Goal: Task Accomplishment & Management: Manage account settings

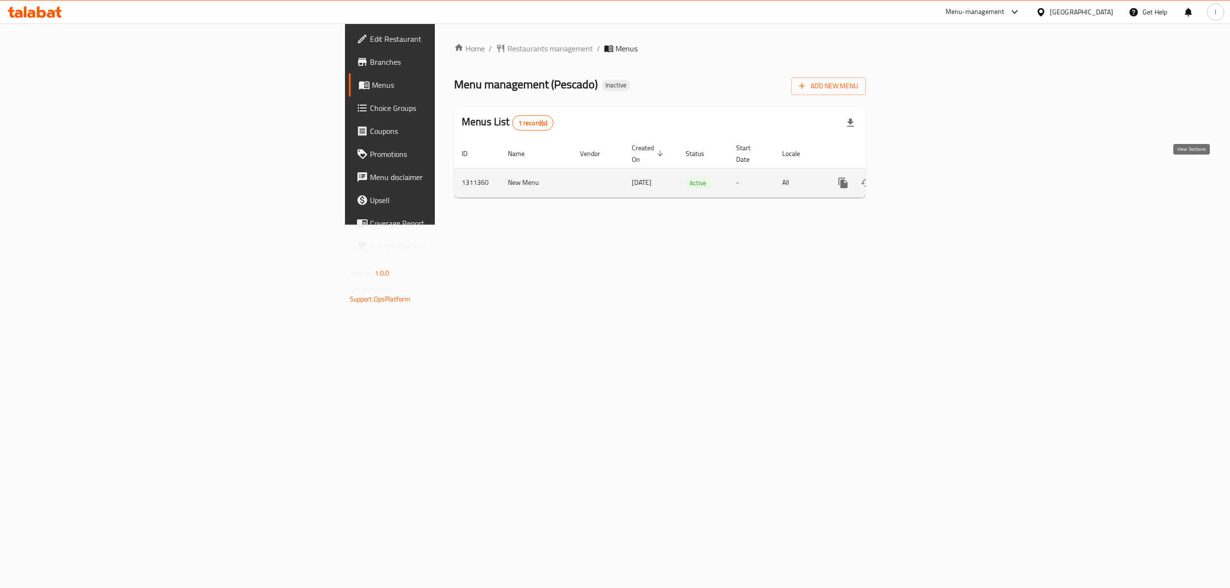
click at [918, 177] on icon "enhanced table" at bounding box center [912, 183] width 12 height 12
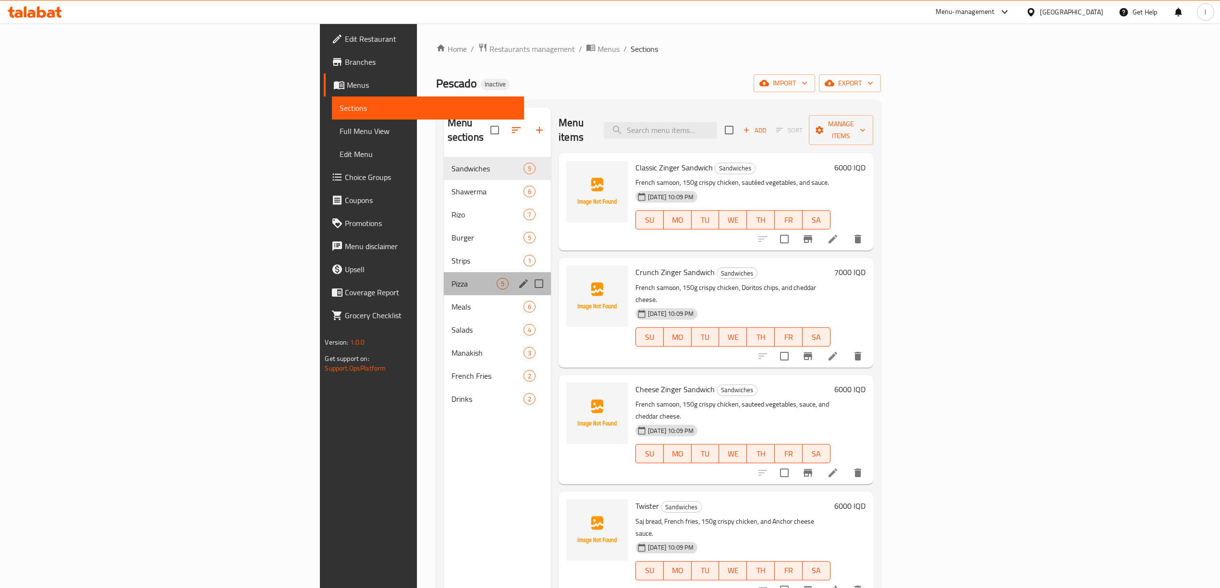
click at [444, 272] on div "Pizza 5" at bounding box center [497, 283] width 107 height 23
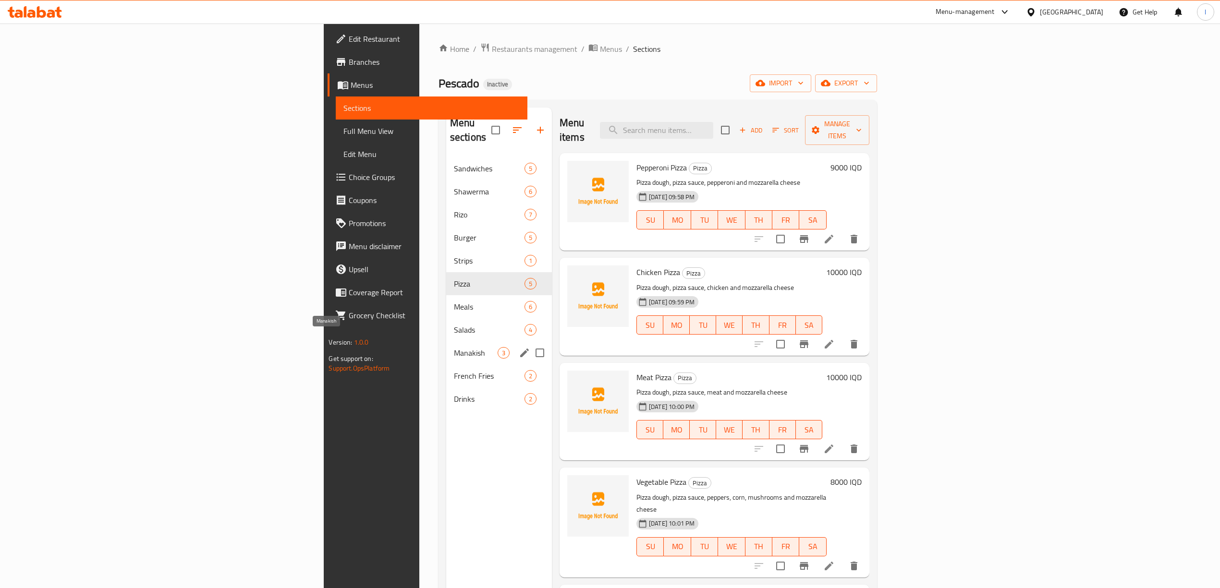
click at [454, 347] on span "Manakish" at bounding box center [476, 353] width 44 height 12
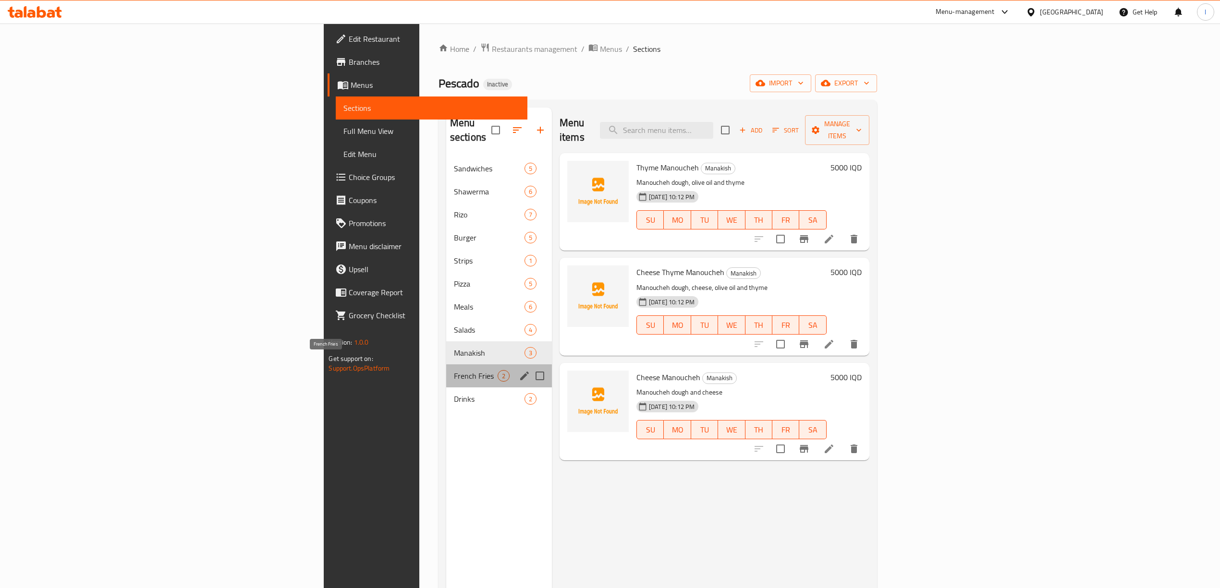
click at [454, 370] on span "French Fries" at bounding box center [476, 376] width 44 height 12
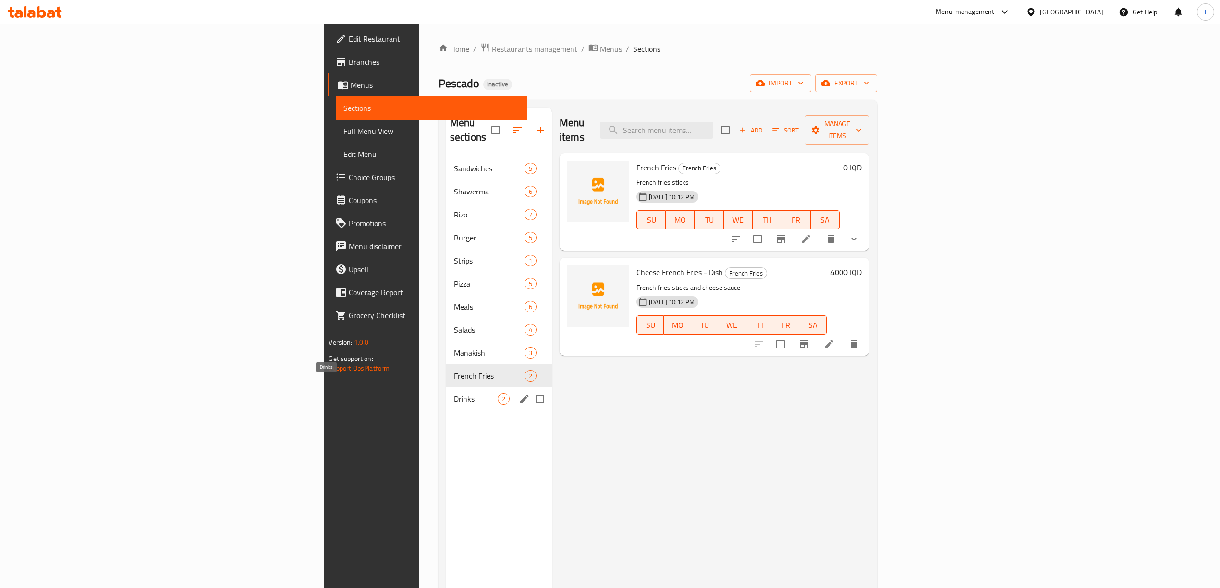
drag, startPoint x: 335, startPoint y: 388, endPoint x: 335, endPoint y: 382, distance: 5.8
click at [454, 393] on span "Drinks" at bounding box center [476, 399] width 44 height 12
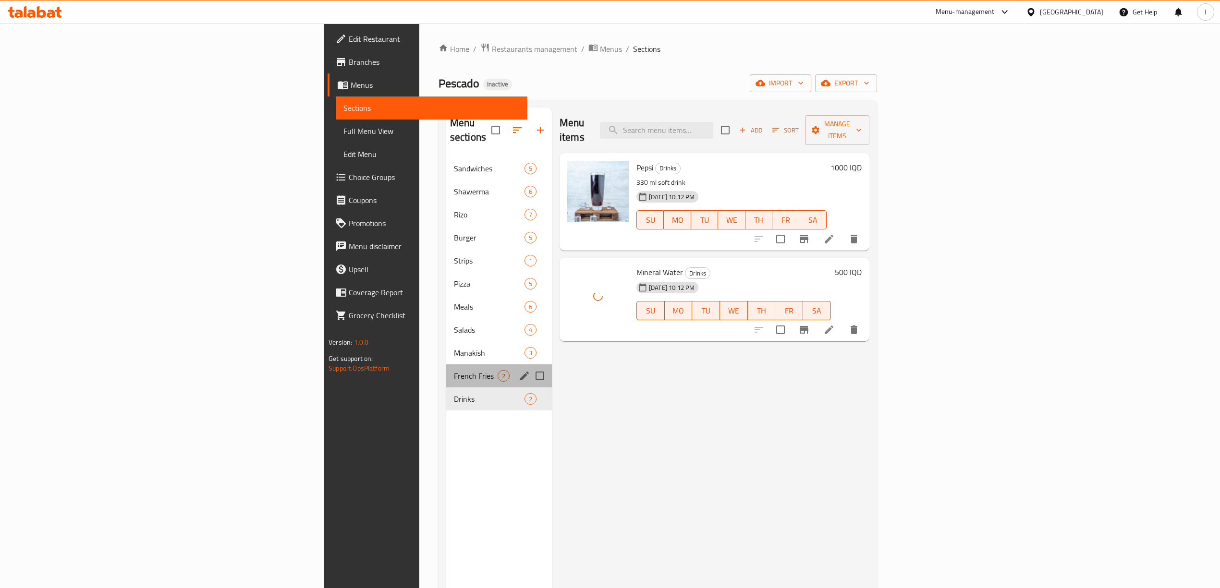
click at [446, 365] on div "French Fries 2" at bounding box center [499, 376] width 106 height 23
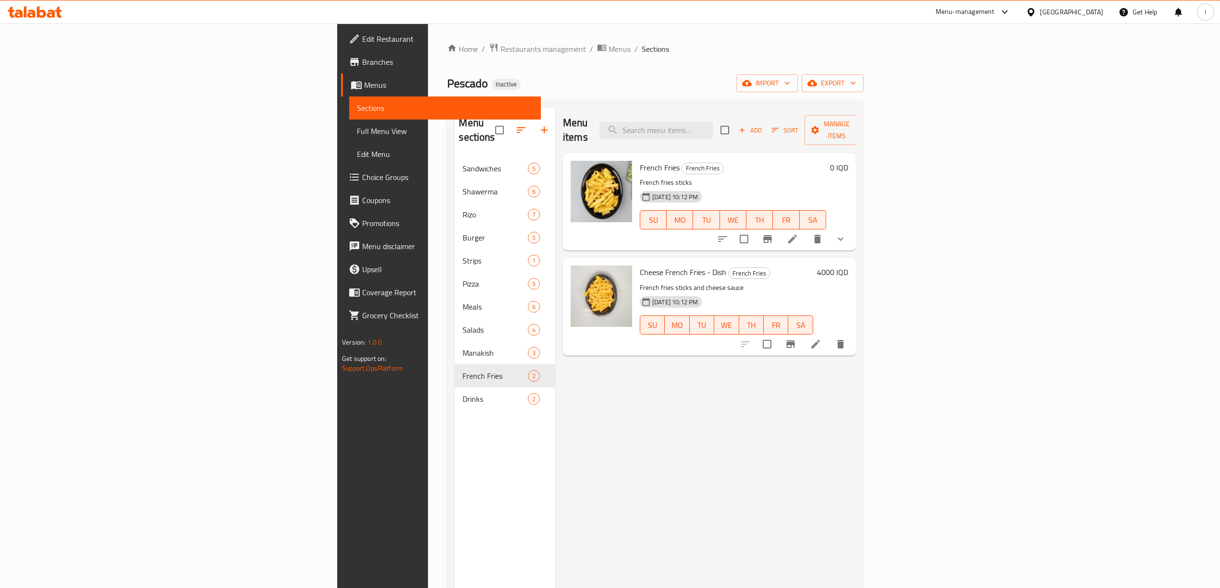
click at [818, 431] on div "Menu items Add Sort Manage items French Fries French Fries French fries sticks …" at bounding box center [705, 402] width 301 height 588
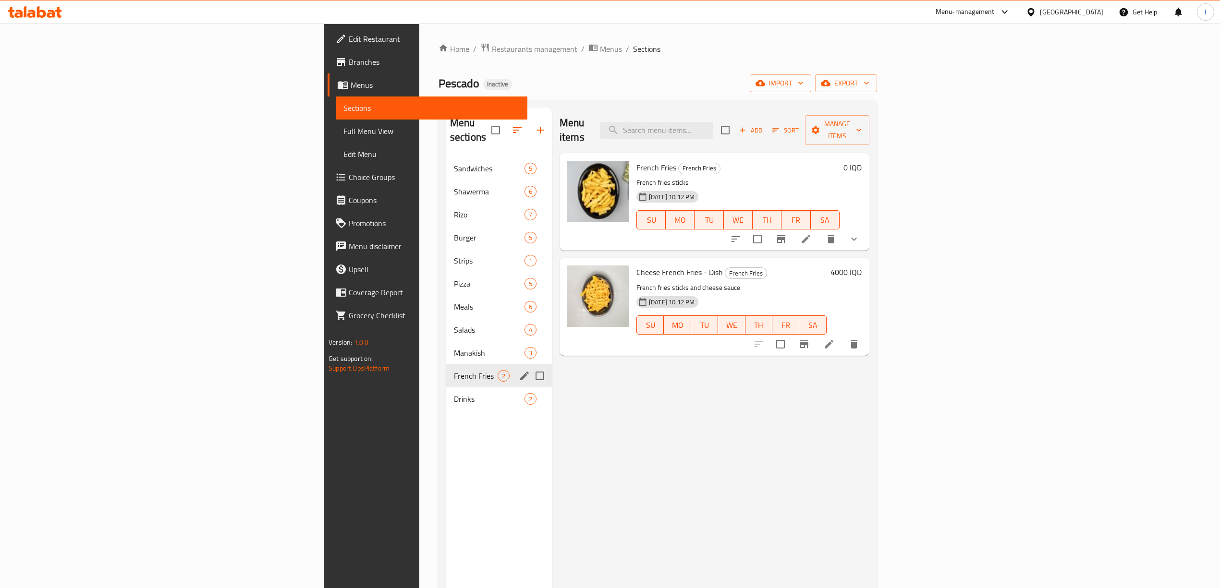
click at [454, 370] on span "French Fries" at bounding box center [476, 376] width 44 height 12
click at [446, 345] on div "Manakish 3" at bounding box center [499, 352] width 106 height 23
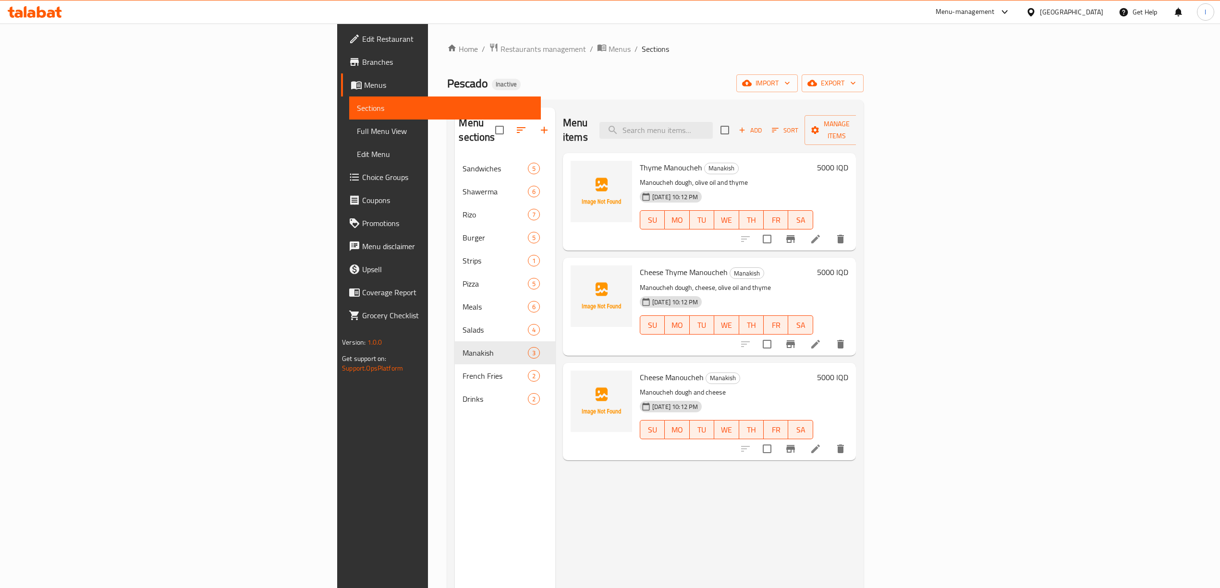
drag, startPoint x: 605, startPoint y: 474, endPoint x: 587, endPoint y: 469, distance: 18.9
click at [605, 474] on div "Menu items Add Sort Manage items Thyme Manoucheh Manakish Manoucheh dough, oliv…" at bounding box center [705, 402] width 301 height 588
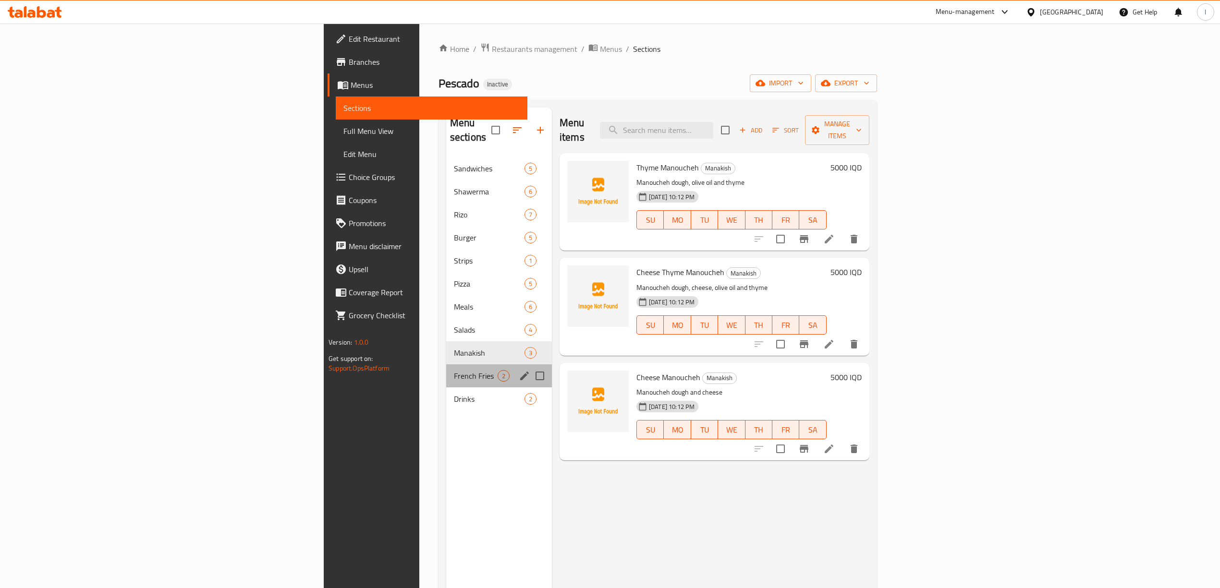
click at [446, 372] on div "French Fries 2" at bounding box center [499, 376] width 106 height 23
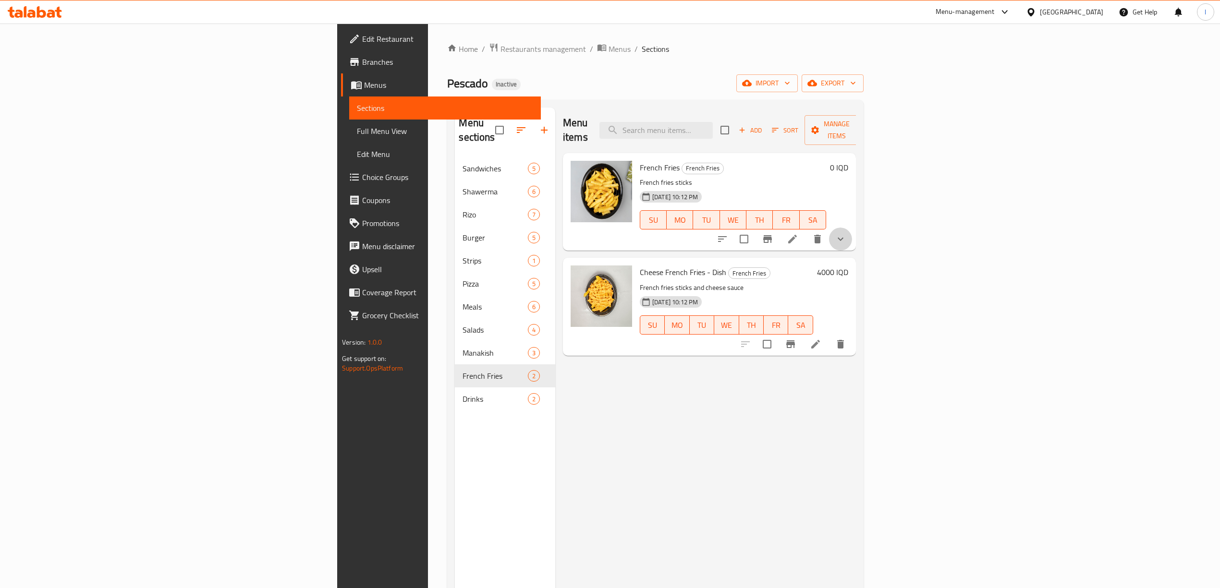
click at [852, 228] on button "show more" at bounding box center [840, 239] width 23 height 23
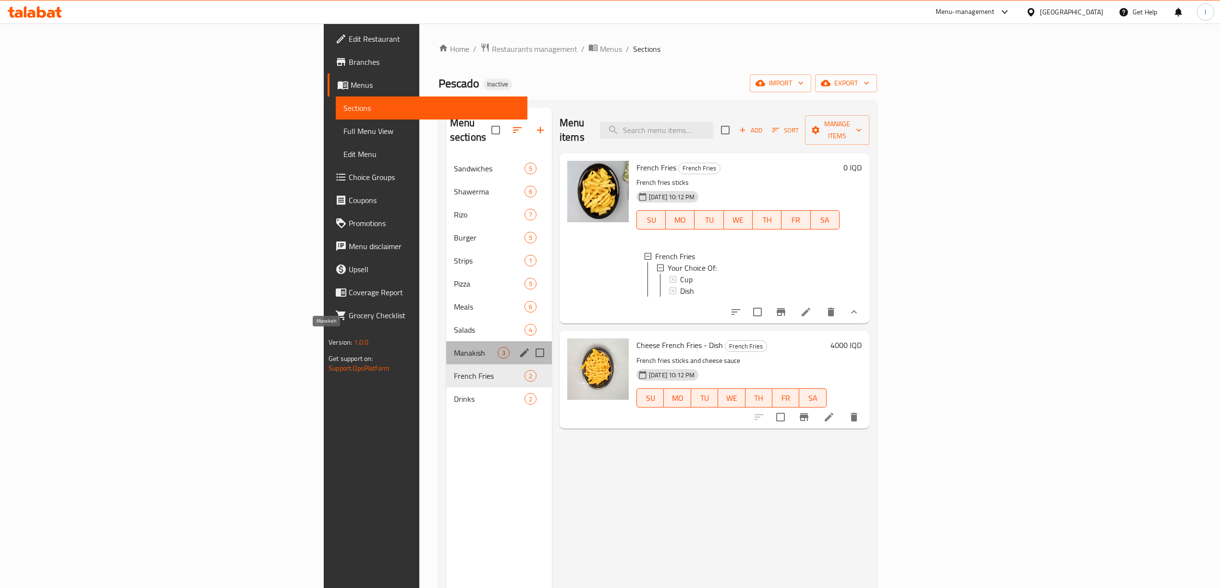
click at [454, 347] on span "Manakish" at bounding box center [476, 353] width 44 height 12
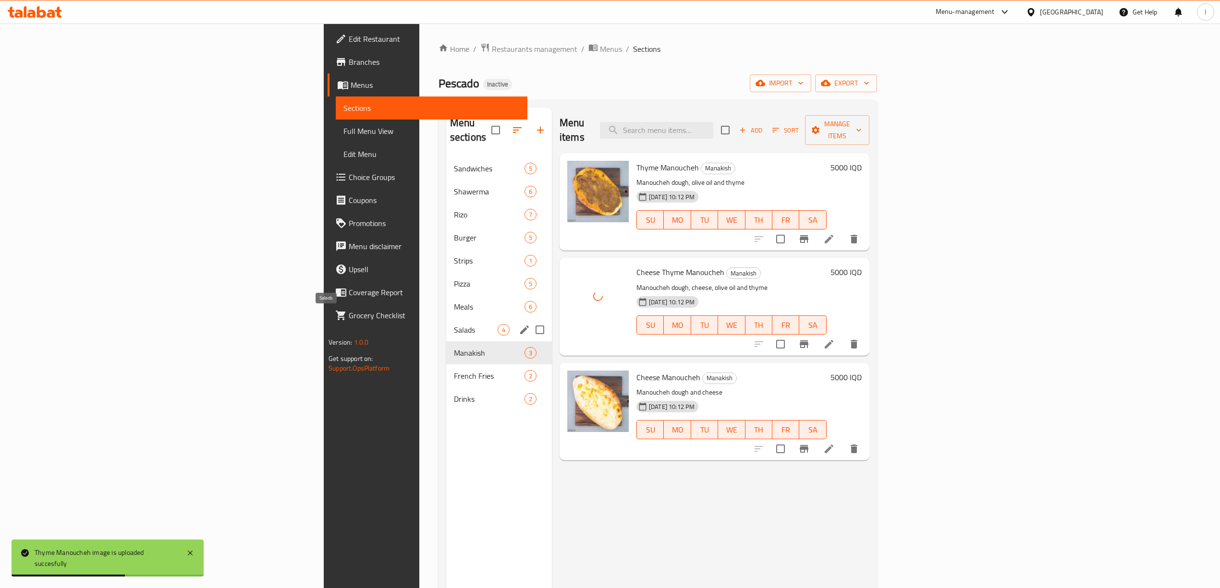
click at [454, 324] on span "Salads" at bounding box center [476, 330] width 44 height 12
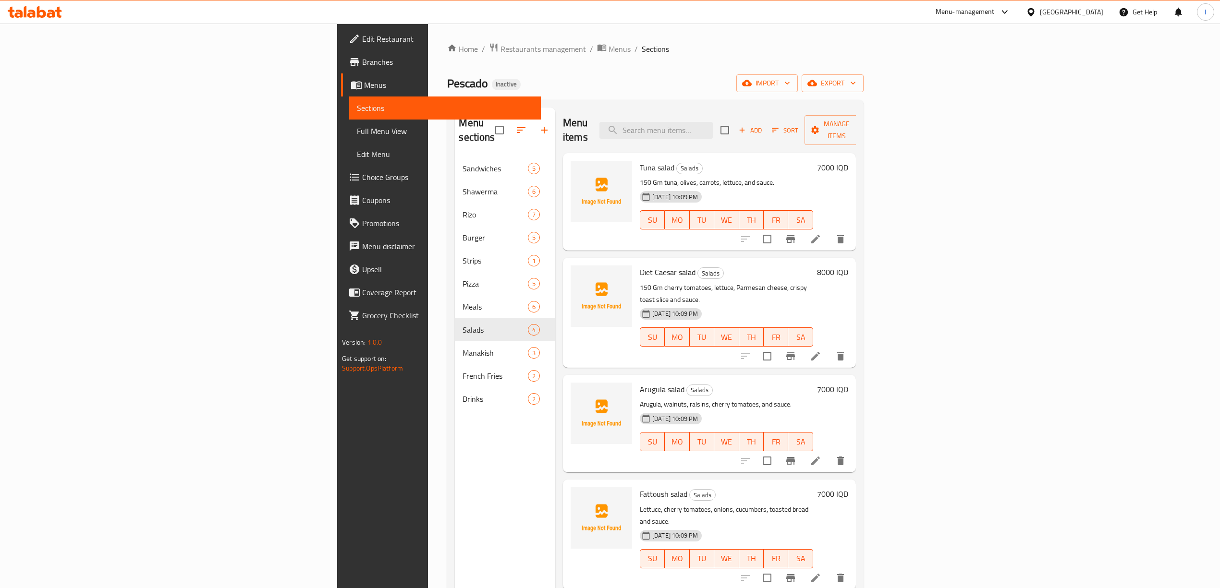
drag, startPoint x: 273, startPoint y: 587, endPoint x: 273, endPoint y: 580, distance: 6.7
click at [455, 587] on div "Menu sections Sandwiches 5 Shawerma 6 [PERSON_NAME] 7 Burger 5 Strips 1 Pizza 5…" at bounding box center [505, 402] width 100 height 588
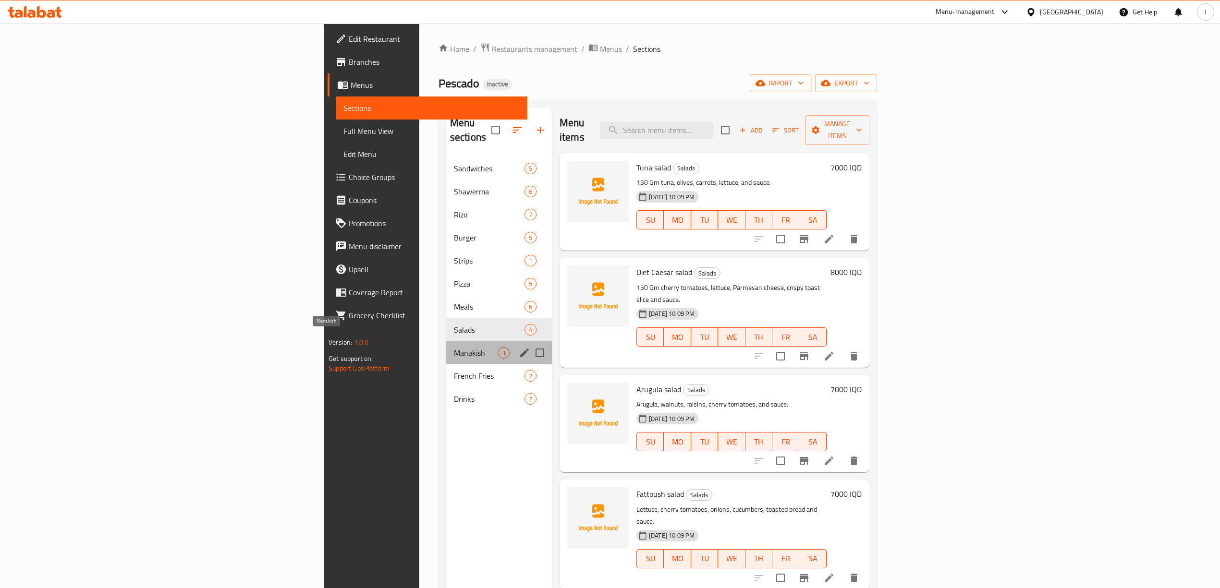
click at [454, 347] on span "Manakish" at bounding box center [476, 353] width 44 height 12
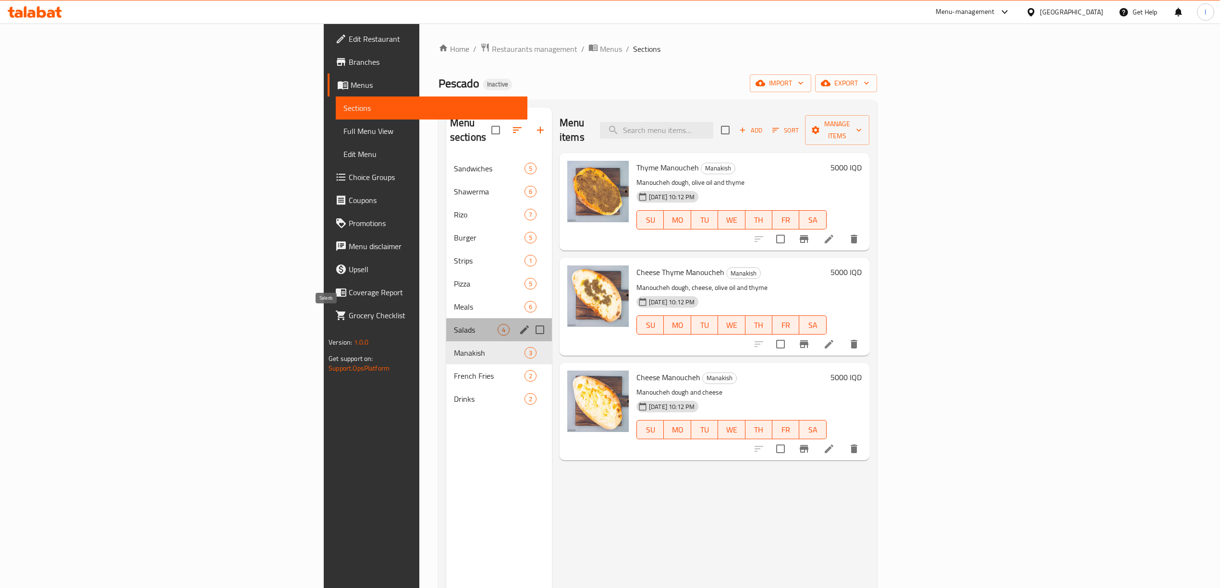
click at [454, 324] on span "Salads" at bounding box center [476, 330] width 44 height 12
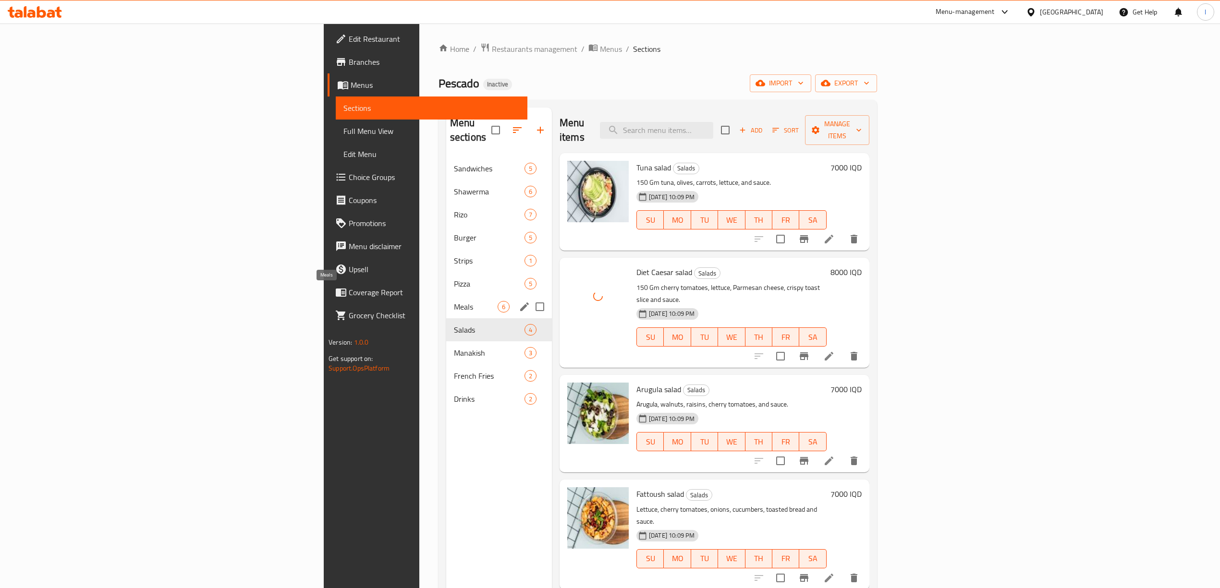
click at [454, 301] on span "Meals" at bounding box center [476, 307] width 44 height 12
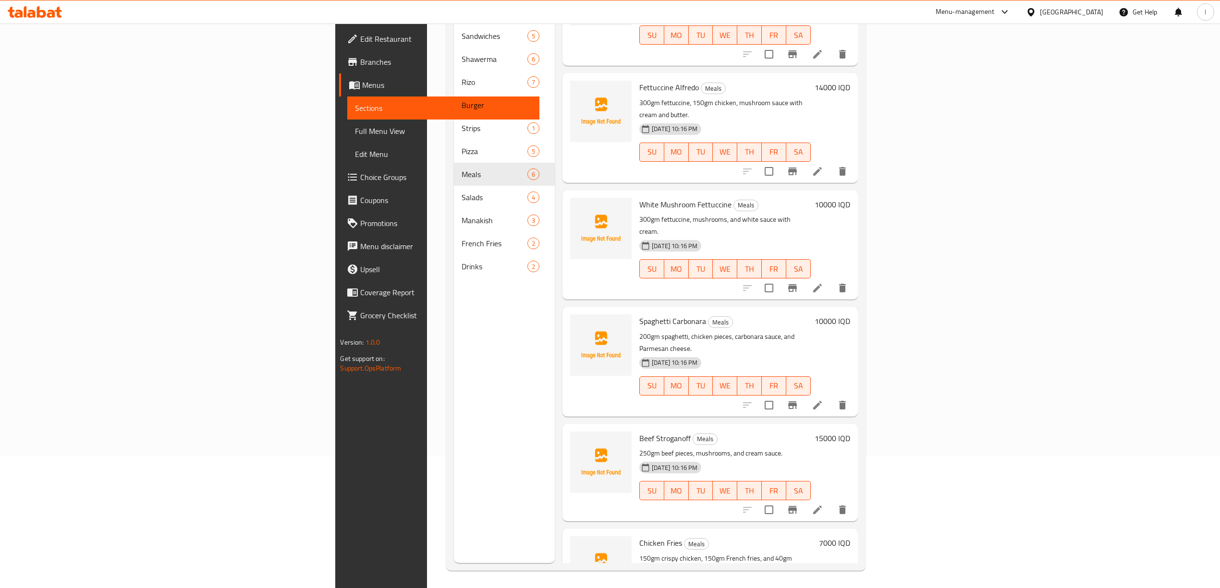
scroll to position [135, 0]
drag, startPoint x: 331, startPoint y: 529, endPoint x: 359, endPoint y: 458, distance: 76.3
click at [454, 529] on div "Menu sections Sandwiches 5 Shawerma 6 [PERSON_NAME] 7 Burger 5 Strips 1 Pizza 5…" at bounding box center [504, 267] width 101 height 588
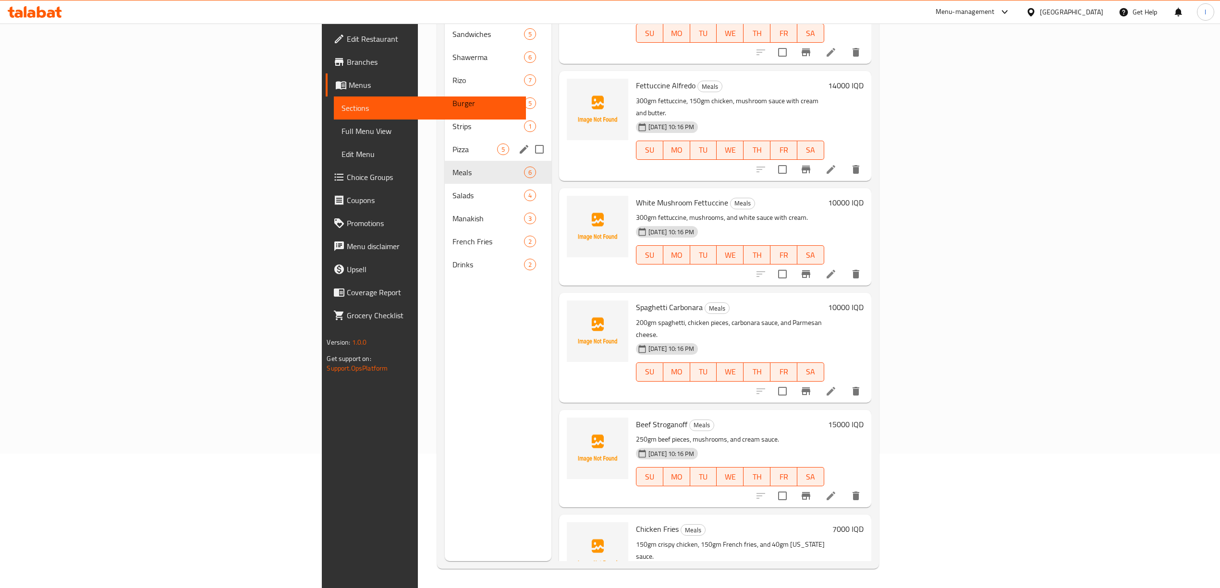
click at [452, 144] on span "Pizza" at bounding box center [474, 150] width 45 height 12
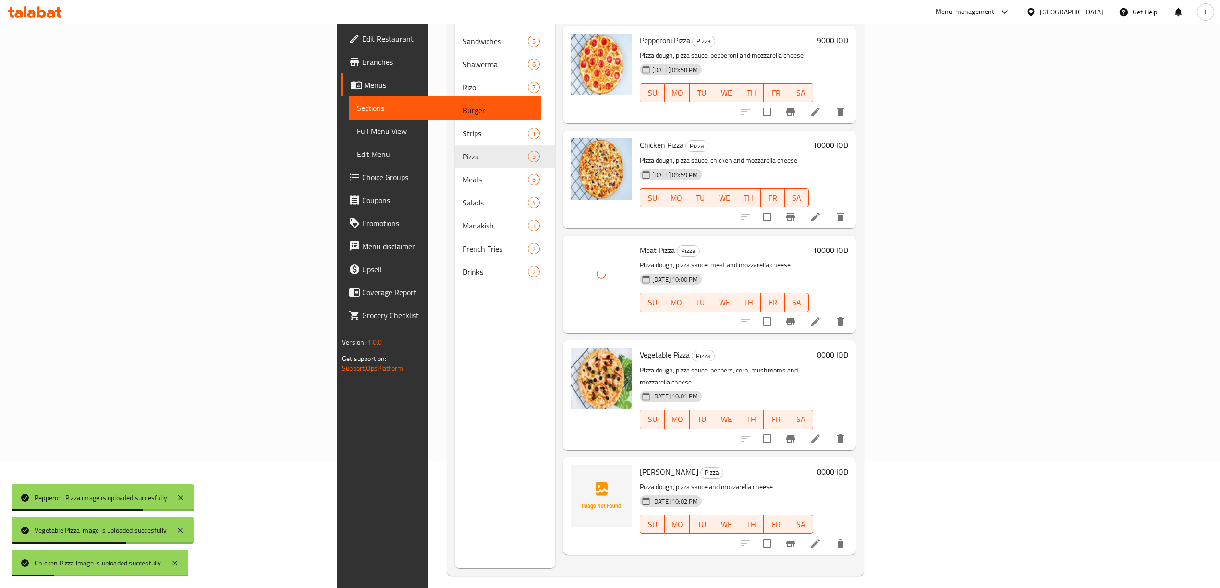
scroll to position [135, 0]
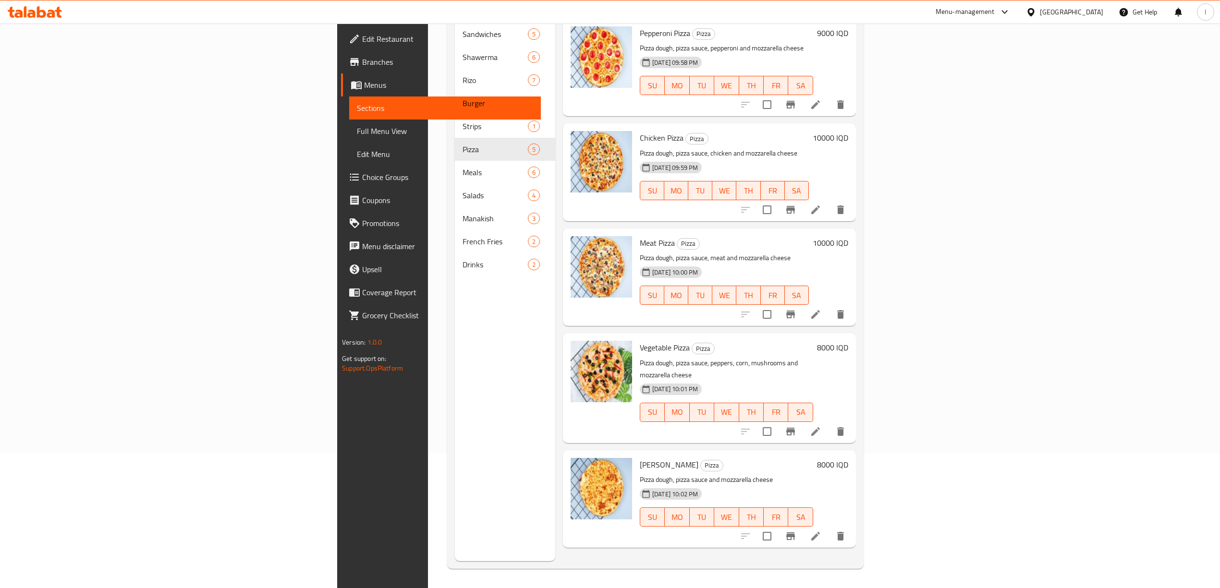
drag, startPoint x: 438, startPoint y: 551, endPoint x: 430, endPoint y: 522, distance: 30.8
click at [455, 548] on div "Menu sections Sandwiches 5 Shawerma 6 [PERSON_NAME] 7 Burger 5 Strips 1 Pizza 5…" at bounding box center [505, 267] width 100 height 588
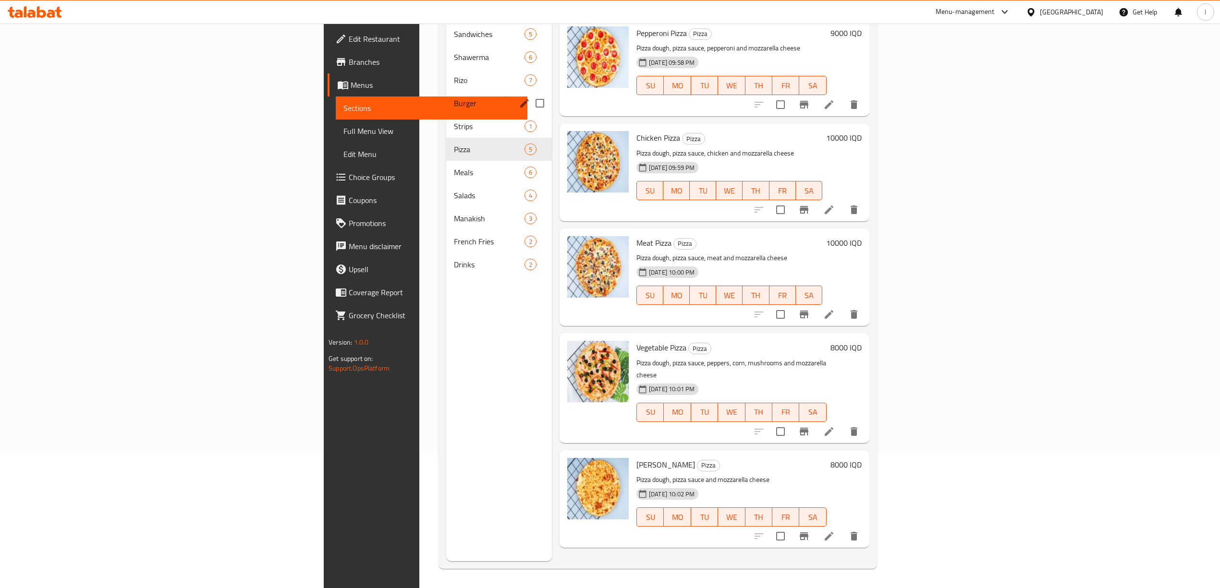
click at [446, 99] on div "Burger 5" at bounding box center [499, 103] width 106 height 23
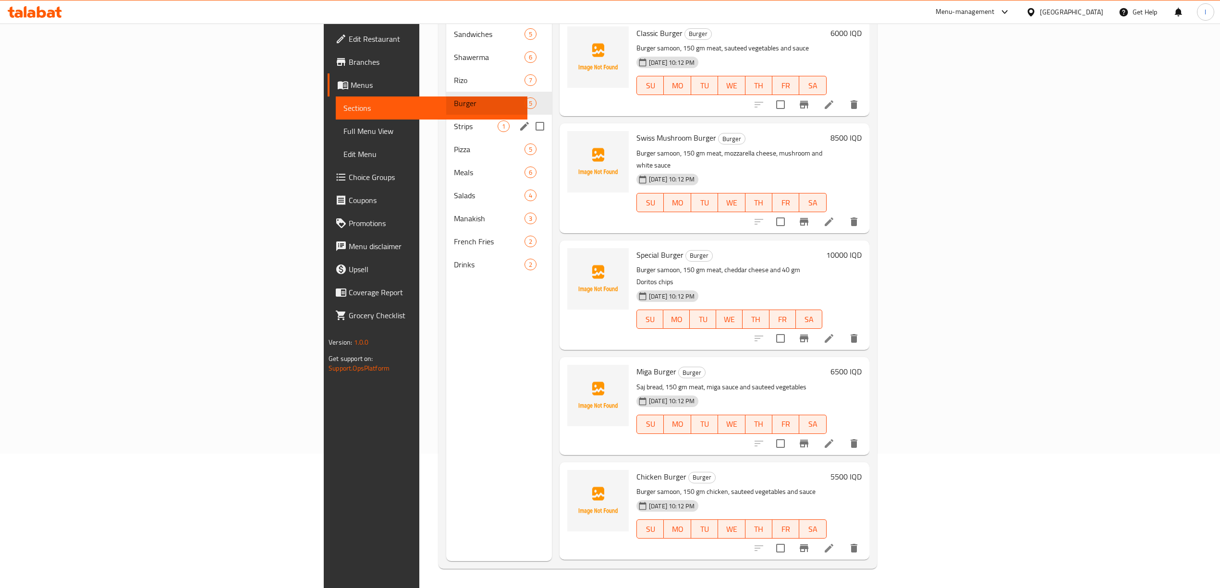
click at [454, 121] on span "Strips" at bounding box center [476, 127] width 44 height 12
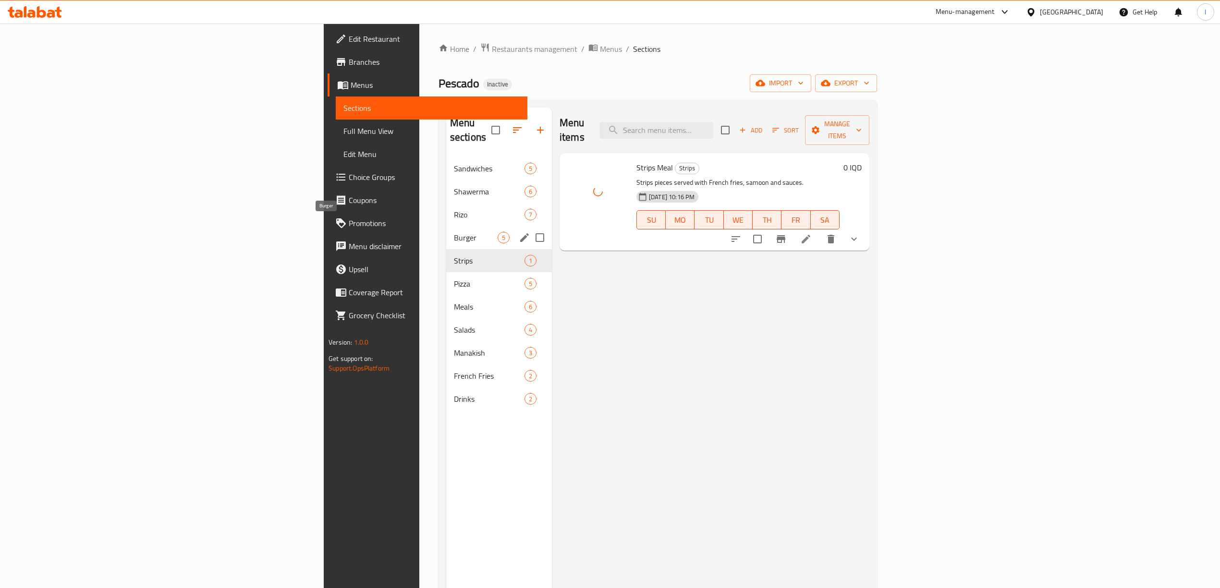
click at [446, 226] on div "Burger 5" at bounding box center [499, 237] width 106 height 23
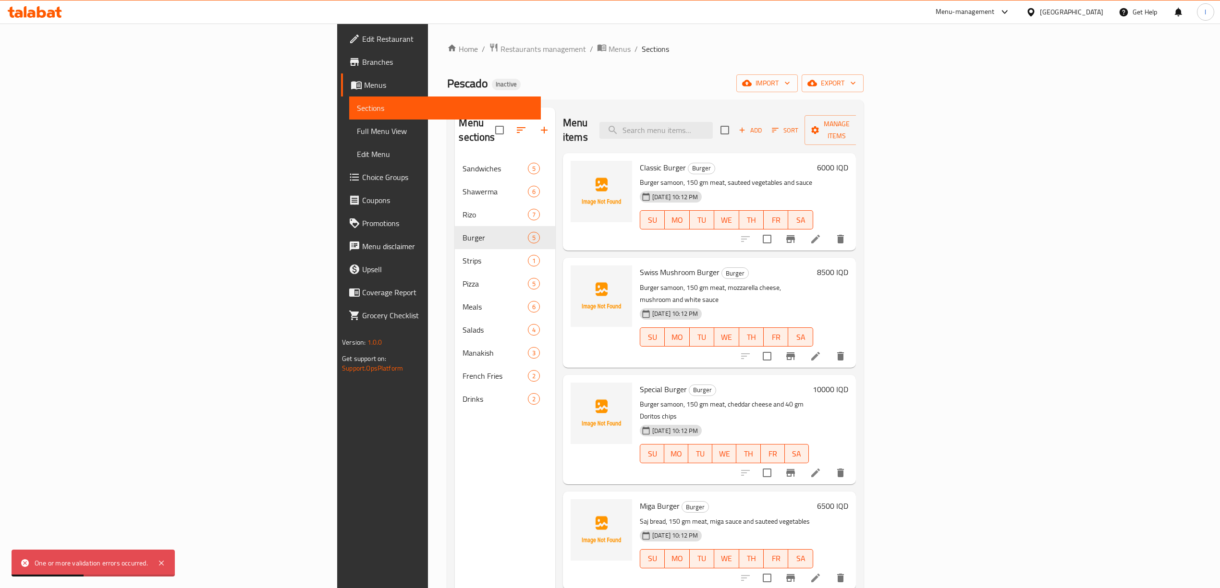
click at [455, 537] on div "Menu sections Sandwiches 5 Shawerma 6 [PERSON_NAME] 7 Burger 5 Strips 1 Pizza 5…" at bounding box center [505, 402] width 100 height 588
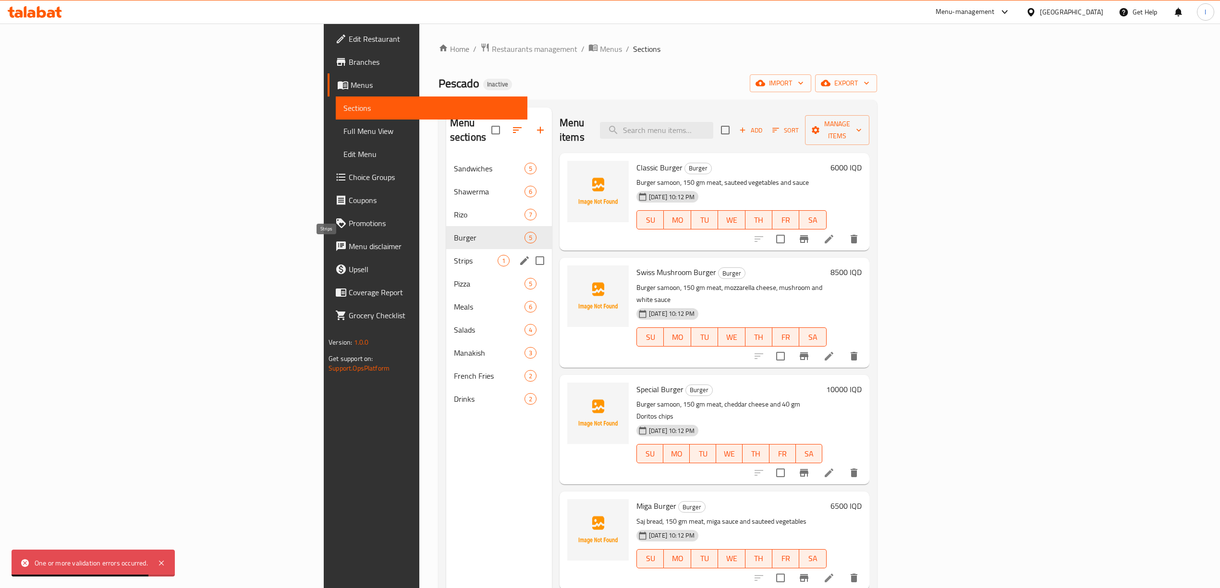
click at [454, 255] on span "Strips" at bounding box center [476, 261] width 44 height 12
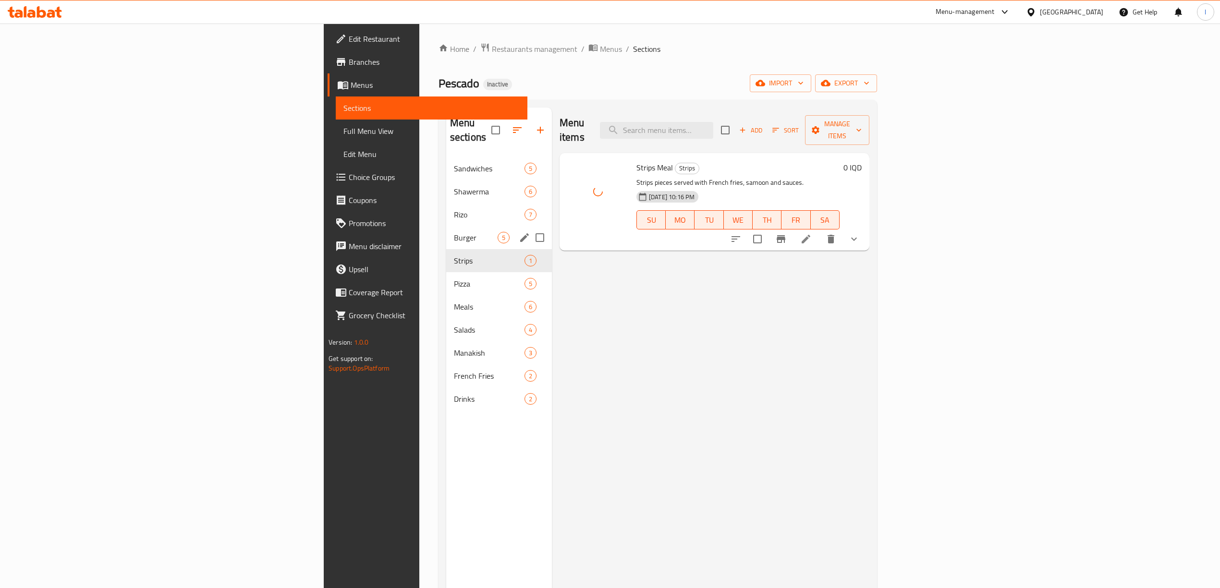
click at [446, 233] on div "Burger 5" at bounding box center [499, 237] width 106 height 23
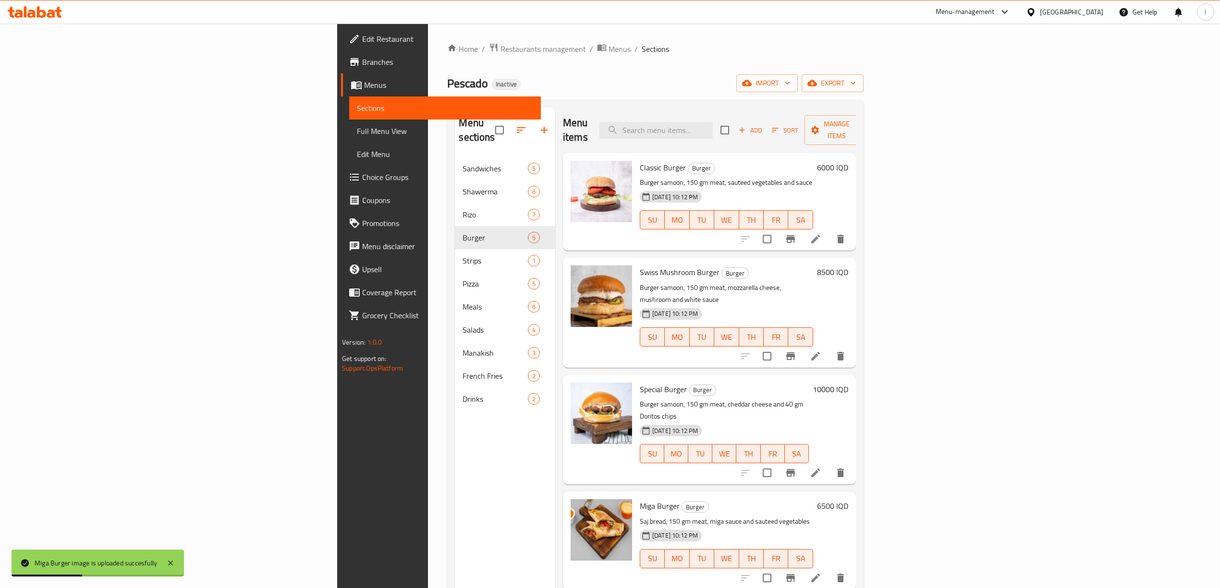
click at [455, 524] on div "Menu sections Sandwiches 5 Shawerma 6 [PERSON_NAME] 7 Burger 5 Strips 1 Pizza 5…" at bounding box center [505, 402] width 100 height 588
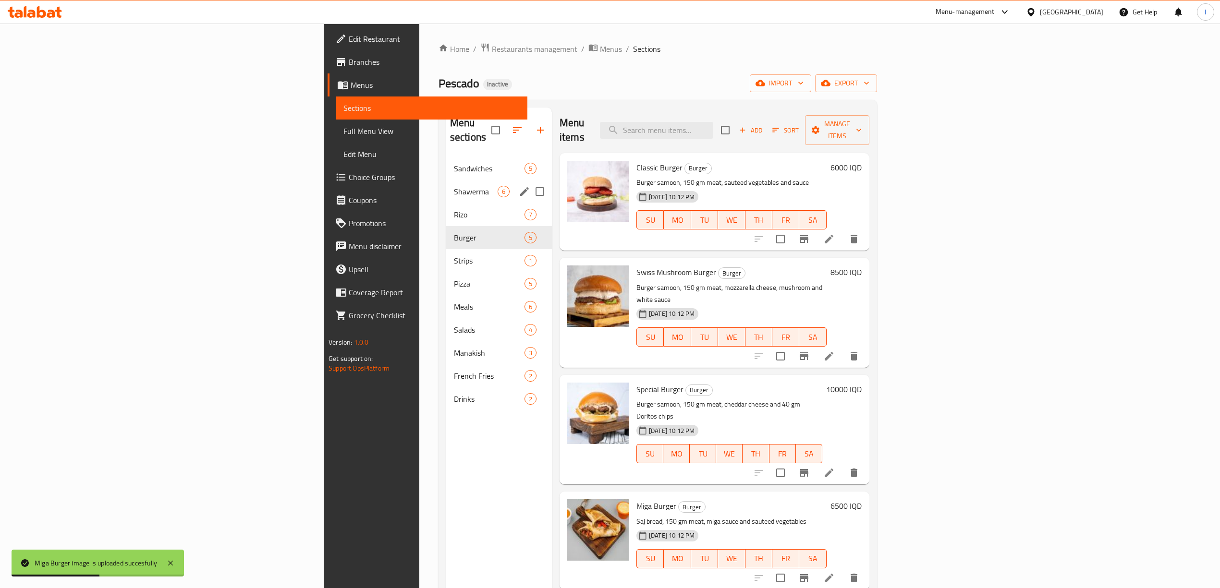
click at [446, 188] on div "Shawerma 6" at bounding box center [499, 191] width 106 height 23
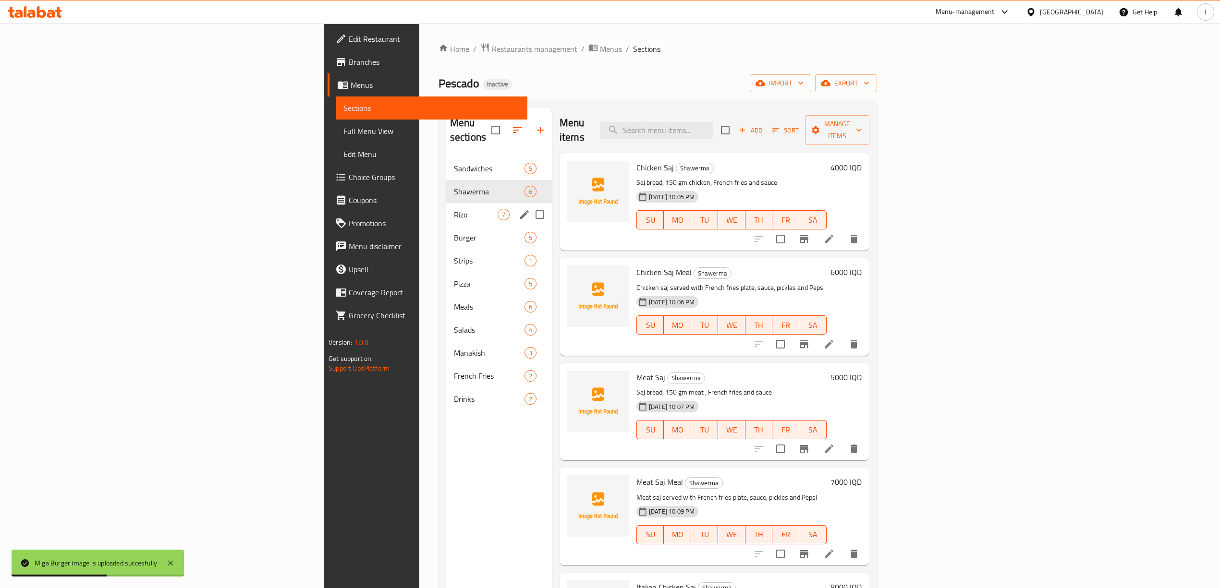
click at [454, 209] on span "Rizo" at bounding box center [476, 215] width 44 height 12
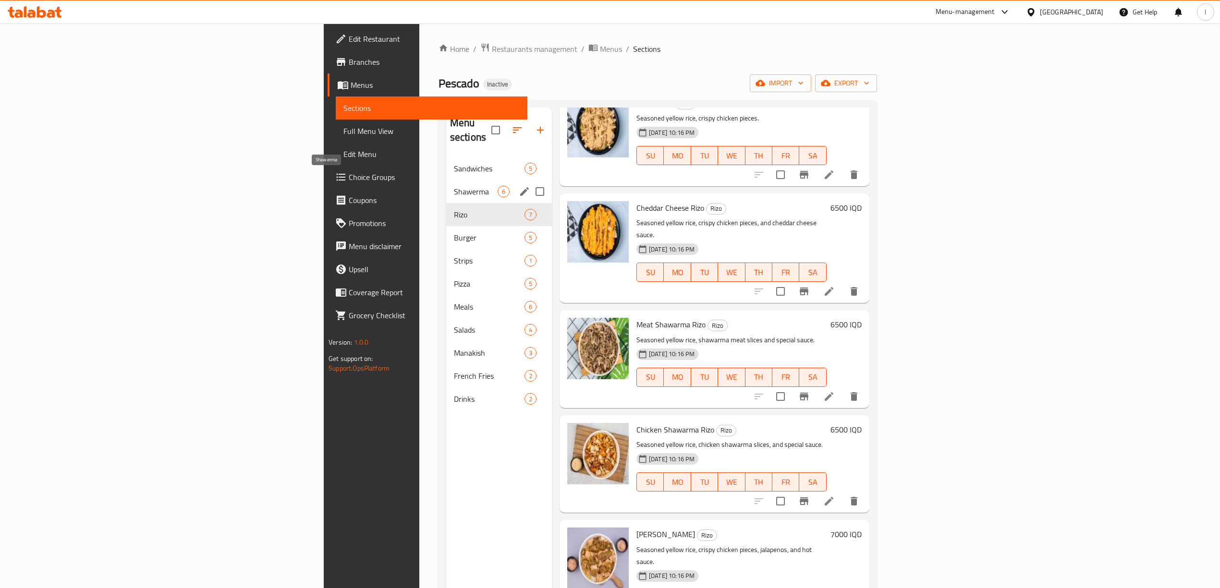
click at [454, 186] on span "Shawerma" at bounding box center [476, 192] width 44 height 12
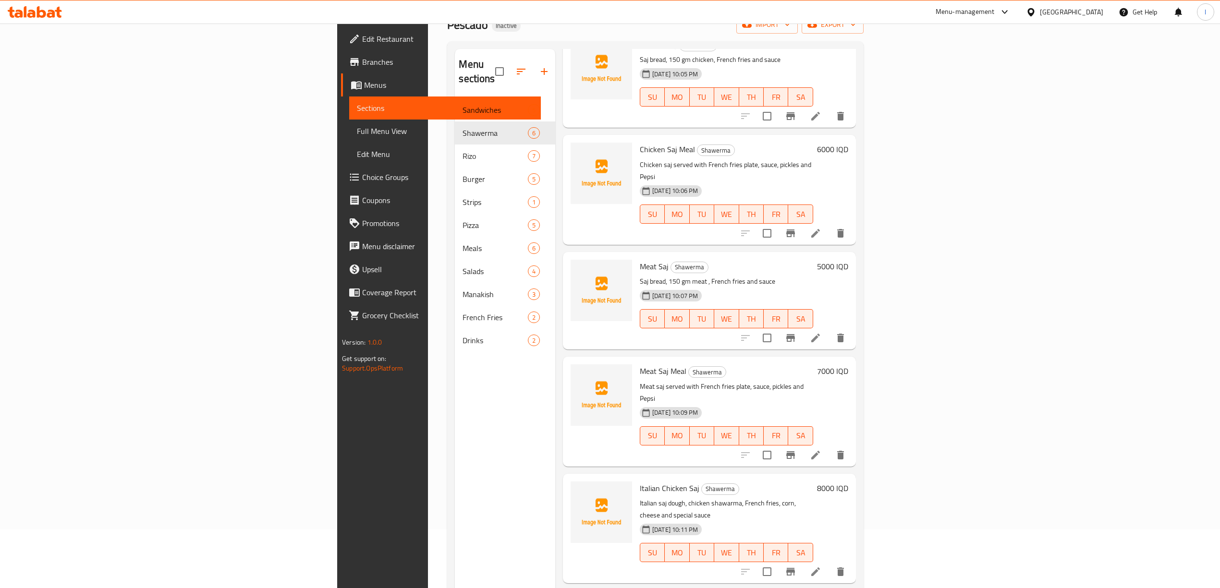
scroll to position [135, 0]
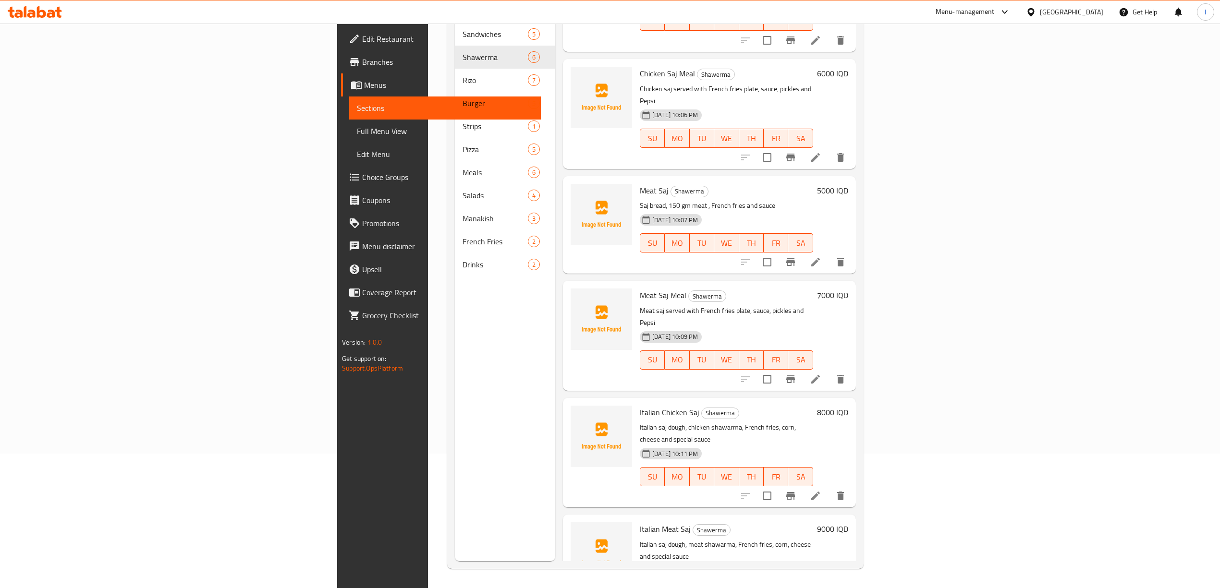
click at [455, 524] on div "Menu sections Sandwiches 5 Shawerma 6 [PERSON_NAME] 7 Burger 5 Strips 1 Pizza 5…" at bounding box center [505, 267] width 100 height 588
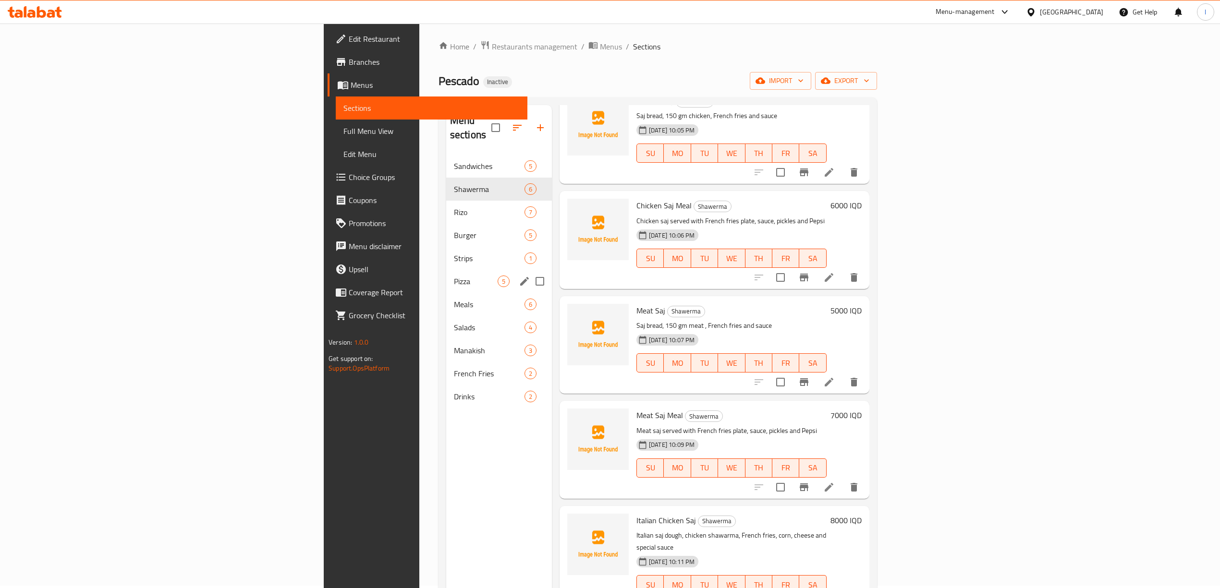
scroll to position [0, 0]
click at [446, 180] on div "Shawerma 6" at bounding box center [499, 191] width 106 height 23
click at [454, 163] on span "Sandwiches" at bounding box center [476, 169] width 44 height 12
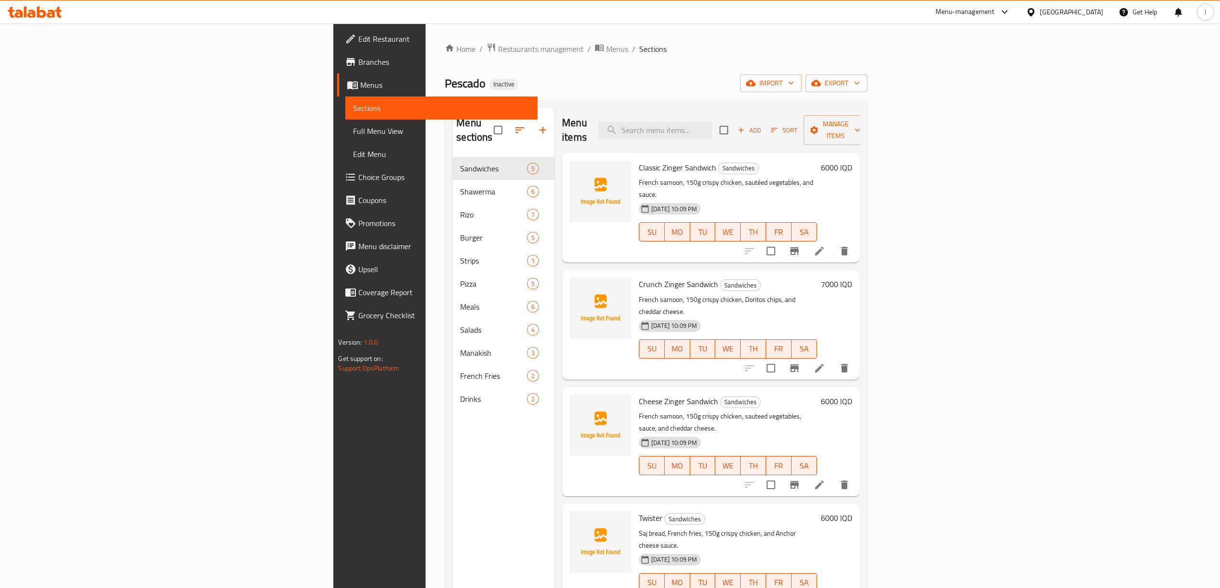
click at [452, 524] on div "Menu sections Sandwiches 5 Shawerma 6 [PERSON_NAME] 7 Burger 5 Strips 1 Pizza 5…" at bounding box center [503, 402] width 102 height 588
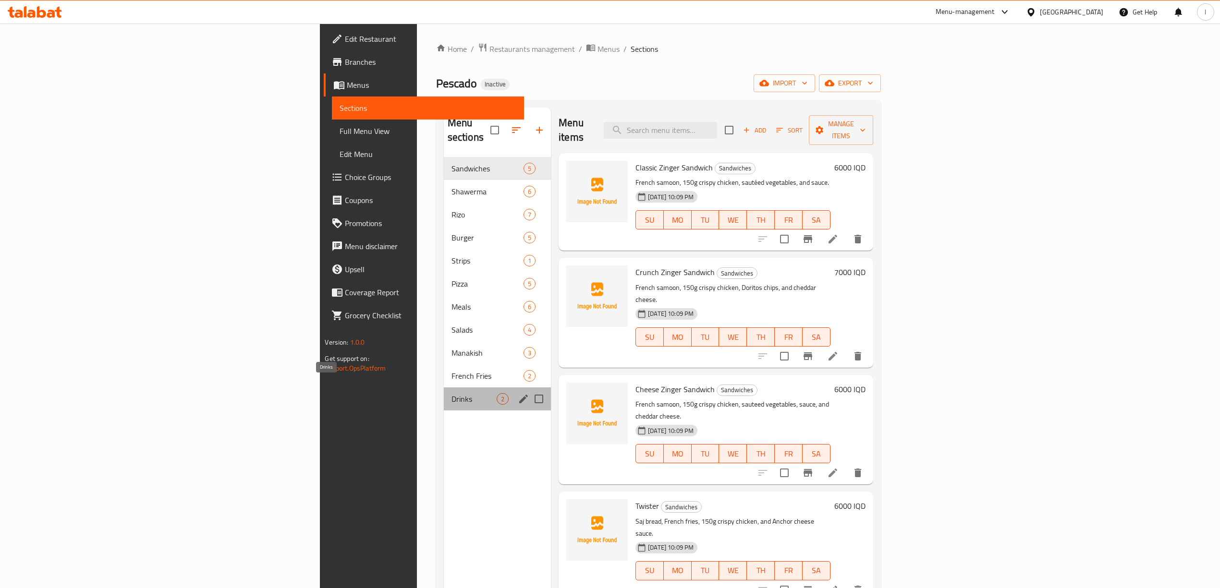
click at [451, 393] on span "Drinks" at bounding box center [473, 399] width 45 height 12
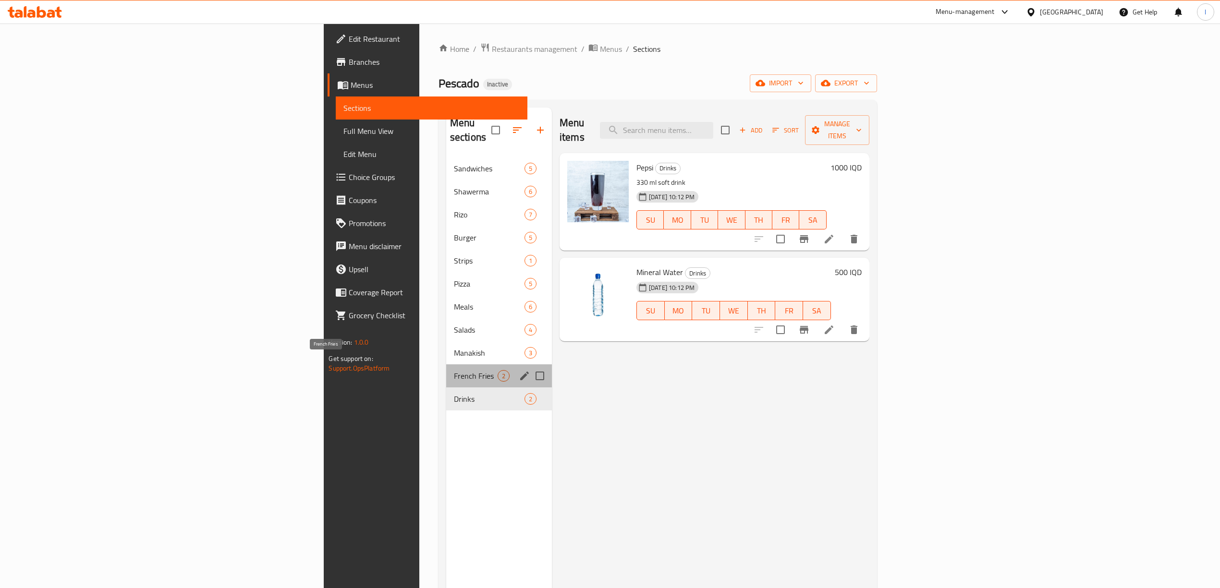
click at [454, 370] on span "French Fries" at bounding box center [476, 376] width 44 height 12
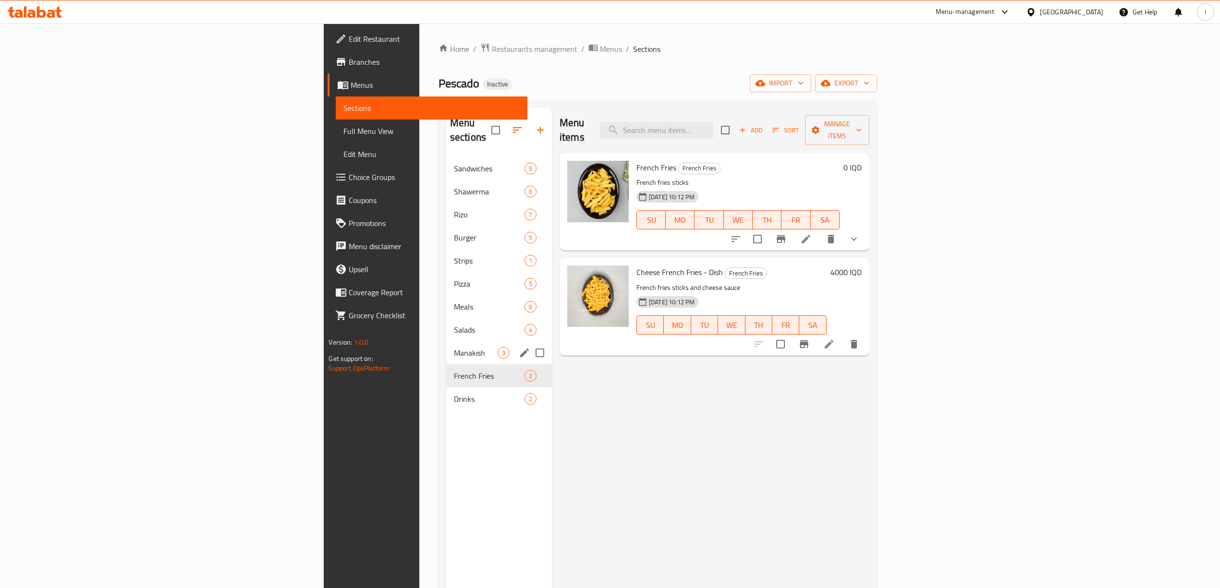
click at [446, 341] on div "Manakish 3" at bounding box center [499, 352] width 106 height 23
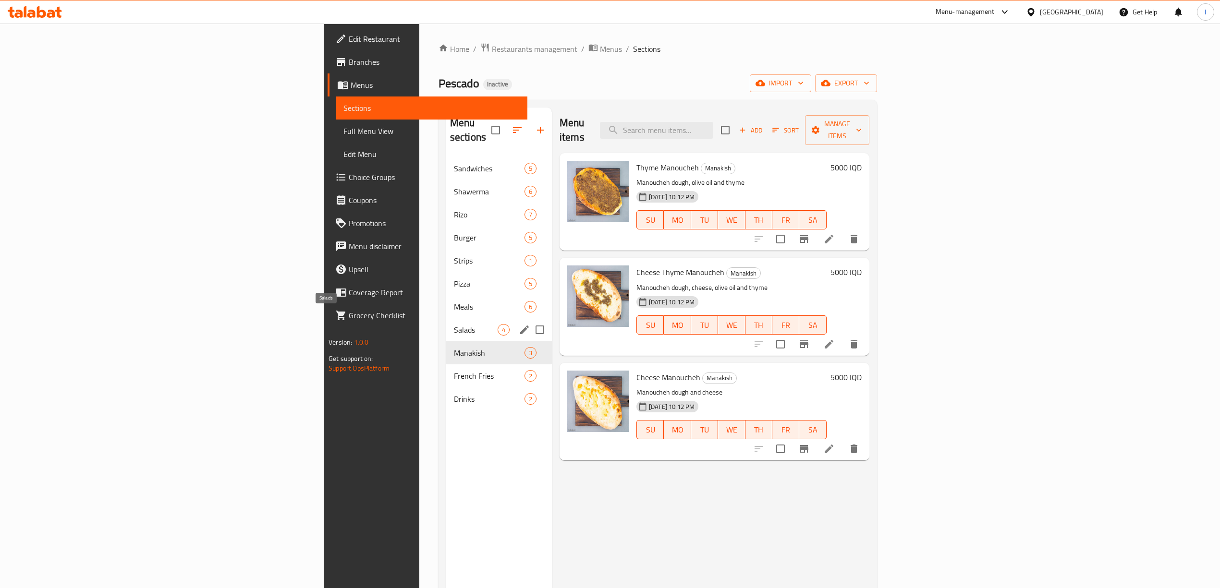
click at [454, 324] on span "Salads" at bounding box center [476, 330] width 44 height 12
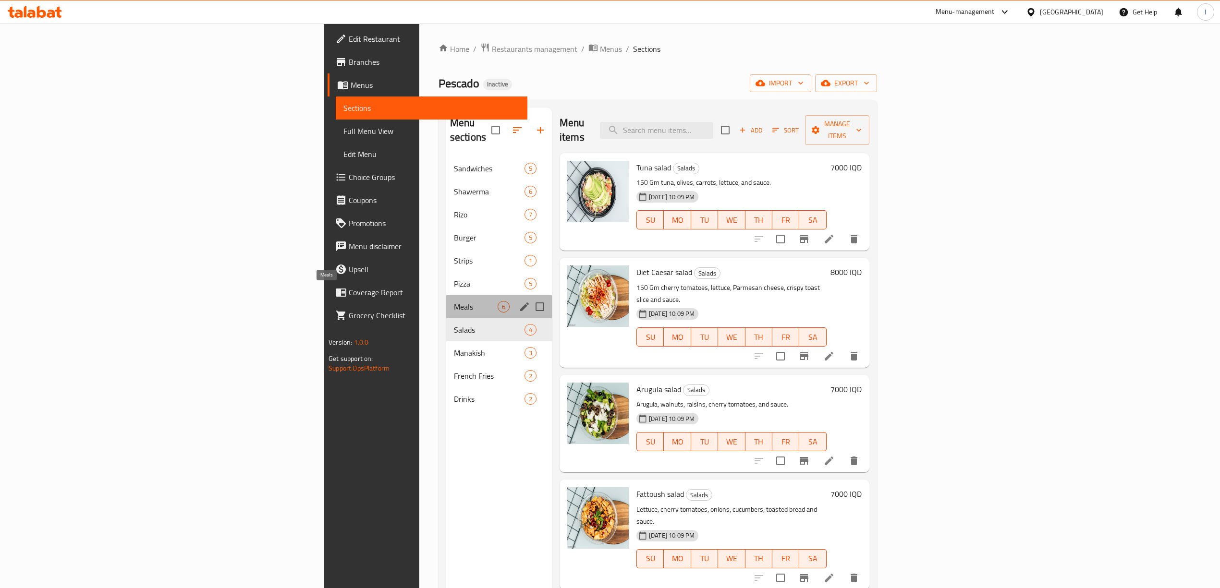
click at [454, 301] on span "Meals" at bounding box center [476, 307] width 44 height 12
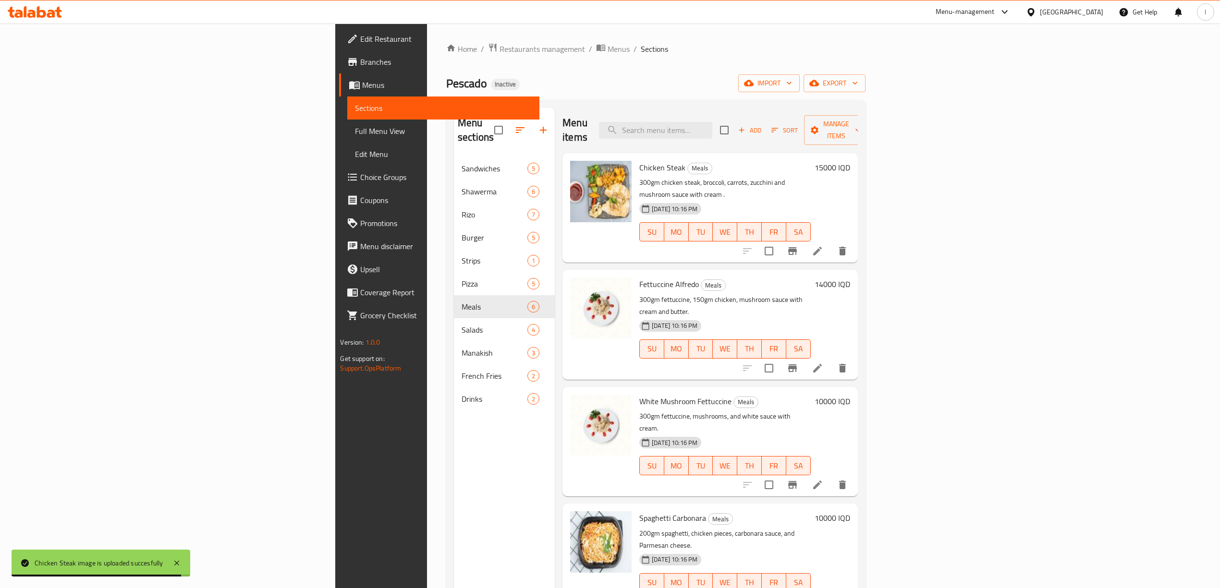
click at [454, 536] on div "Menu sections Sandwiches 5 Shawerma 6 [PERSON_NAME] 7 Burger 5 Strips 1 Pizza 5…" at bounding box center [504, 402] width 101 height 588
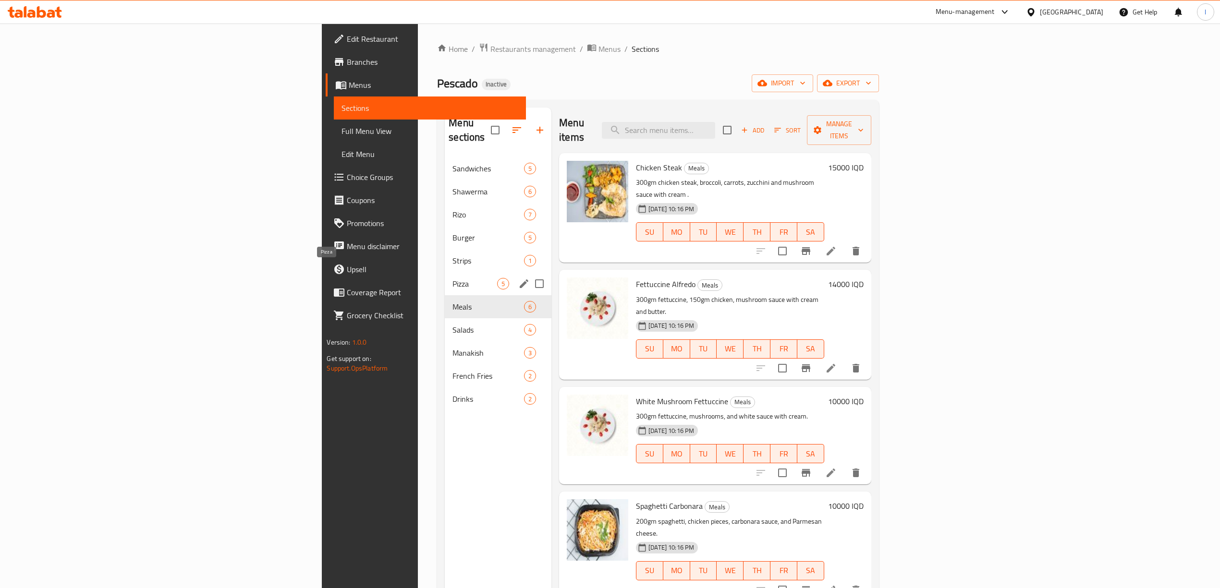
click at [452, 278] on span "Pizza" at bounding box center [474, 284] width 45 height 12
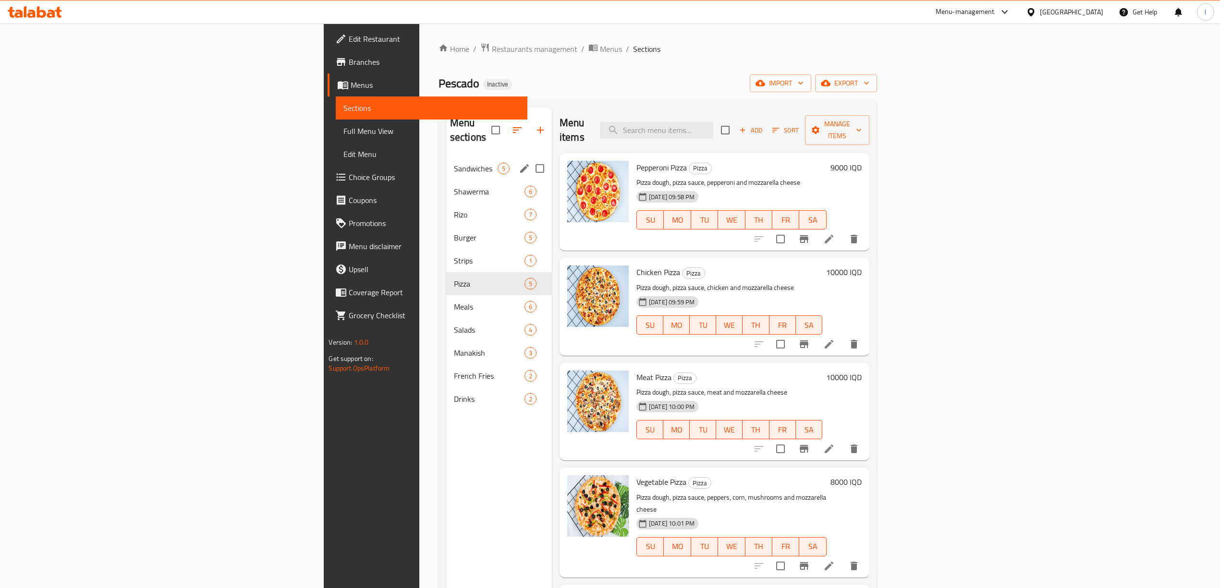
click at [454, 163] on span "Sandwiches" at bounding box center [476, 169] width 44 height 12
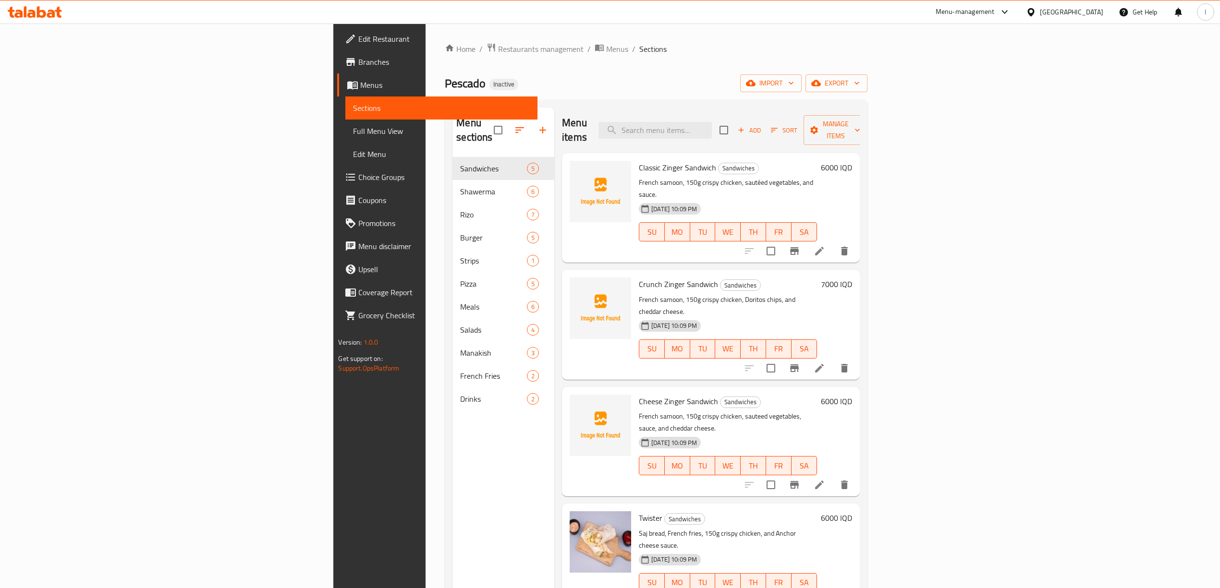
click at [639, 294] on p "French samoon, 150g crispy chicken, Doritos chips, and cheddar cheese." at bounding box center [728, 306] width 178 height 24
drag, startPoint x: 600, startPoint y: 271, endPoint x: 507, endPoint y: 267, distance: 92.8
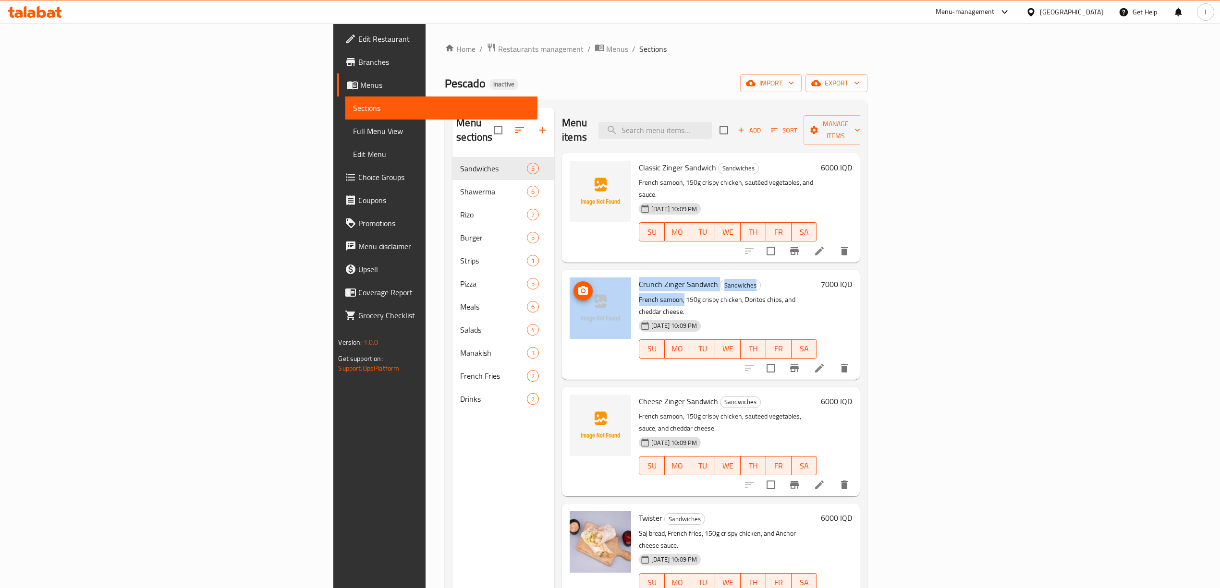
click at [566, 274] on div "Crunch Zinger Sandwich Sandwiches French samoon, 150g crispy chicken, Doritos c…" at bounding box center [711, 325] width 290 height 102
click at [639, 294] on p "French samoon, 150g crispy chicken, Doritos chips, and cheddar cheese." at bounding box center [728, 306] width 178 height 24
drag, startPoint x: 597, startPoint y: 275, endPoint x: 552, endPoint y: 278, distance: 45.2
click at [635, 278] on div "Crunch Zinger Sandwich Sandwiches French samoon, 150g crispy chicken, Doritos c…" at bounding box center [727, 325] width 185 height 102
copy p "French samoon"
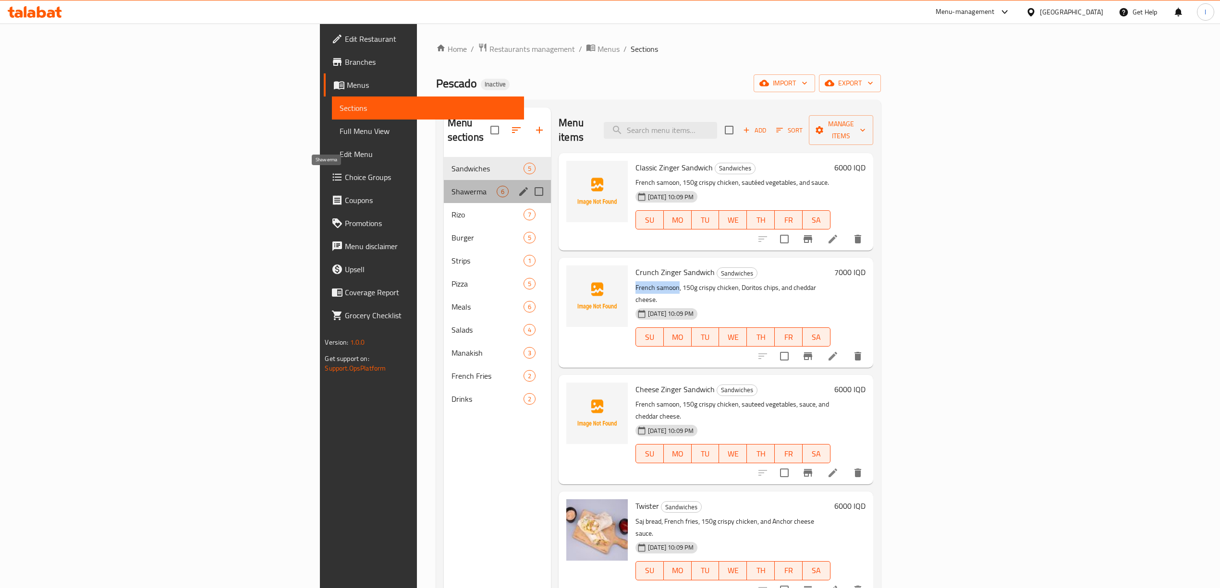
click at [451, 186] on span "Shawerma" at bounding box center [473, 192] width 45 height 12
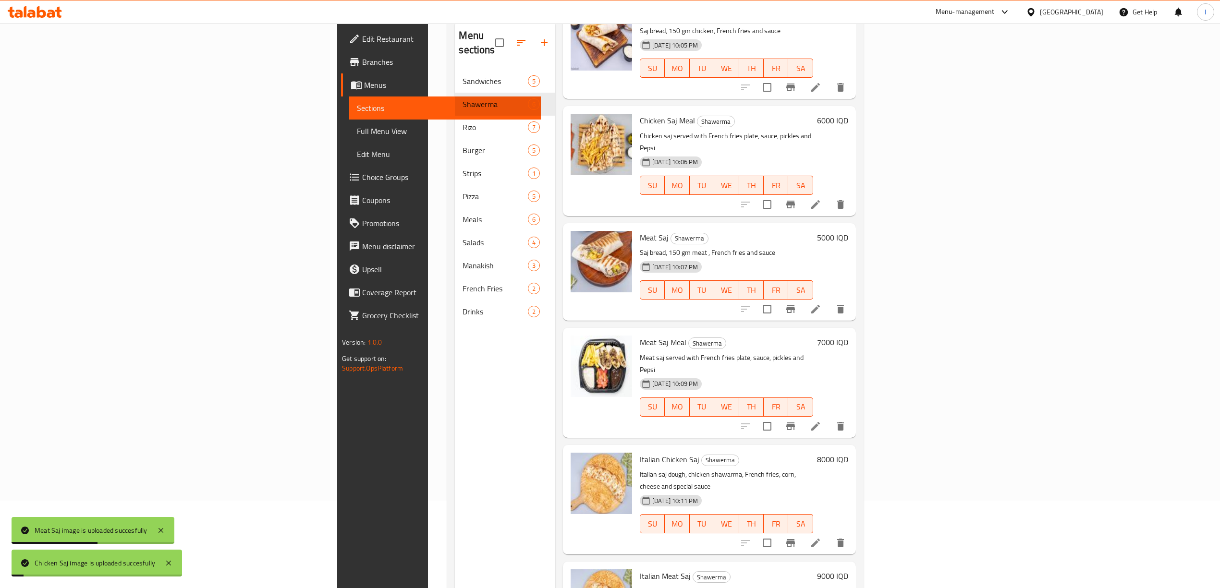
scroll to position [135, 0]
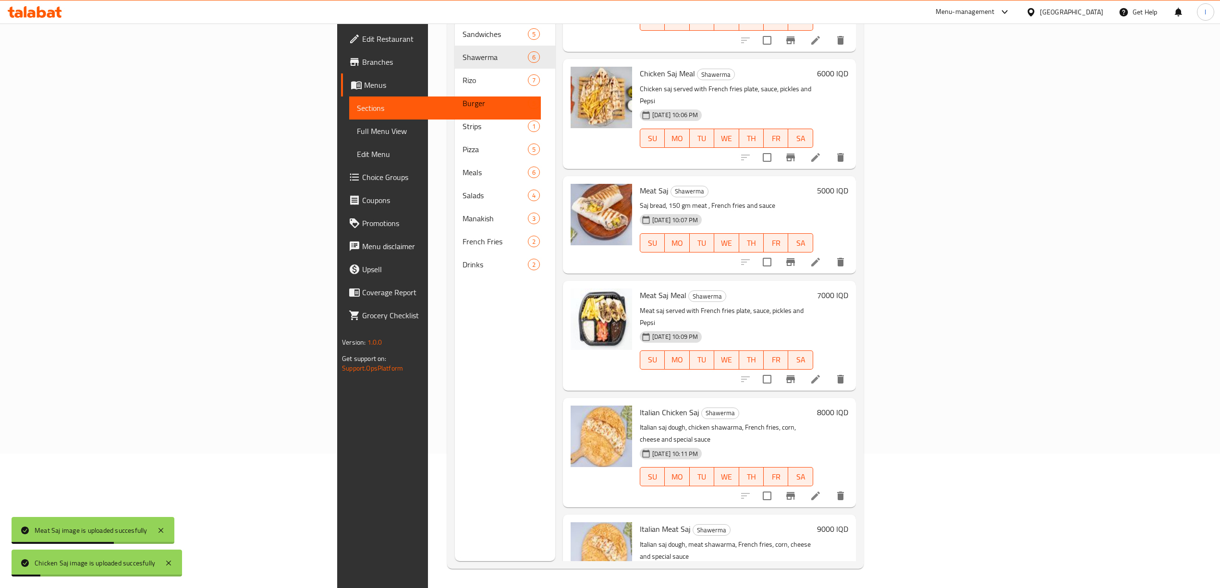
drag, startPoint x: 439, startPoint y: 540, endPoint x: 436, endPoint y: 533, distance: 7.3
click at [455, 538] on div "Menu sections Sandwiches 5 Shawerma 6 [PERSON_NAME] 7 Burger 5 Strips 1 Pizza 5…" at bounding box center [505, 267] width 100 height 588
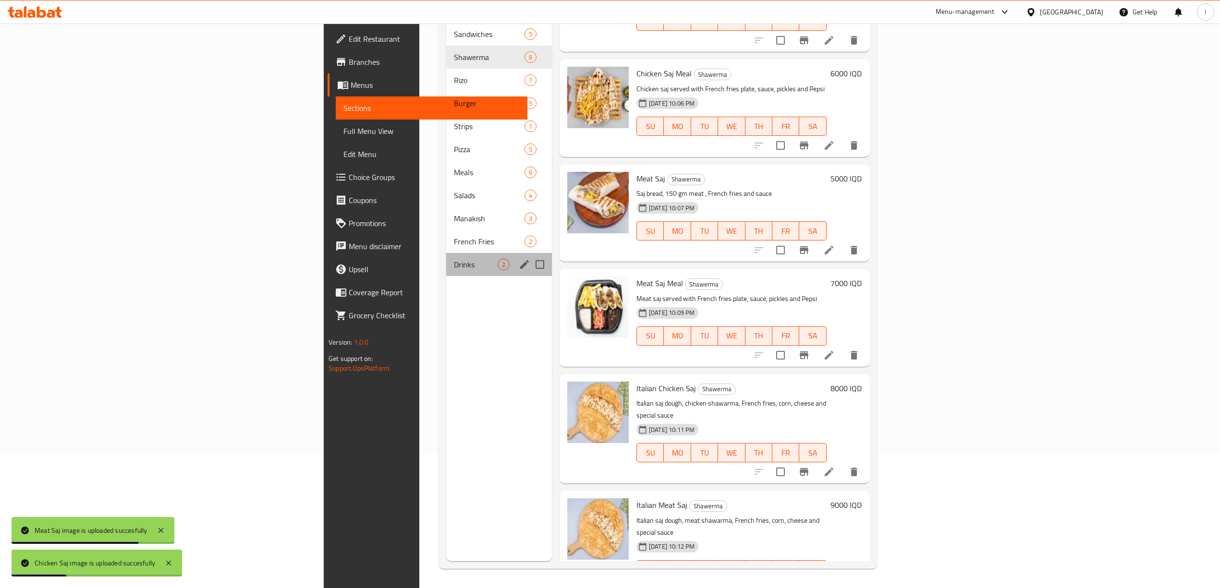
click at [454, 259] on span "Drinks" at bounding box center [476, 265] width 44 height 12
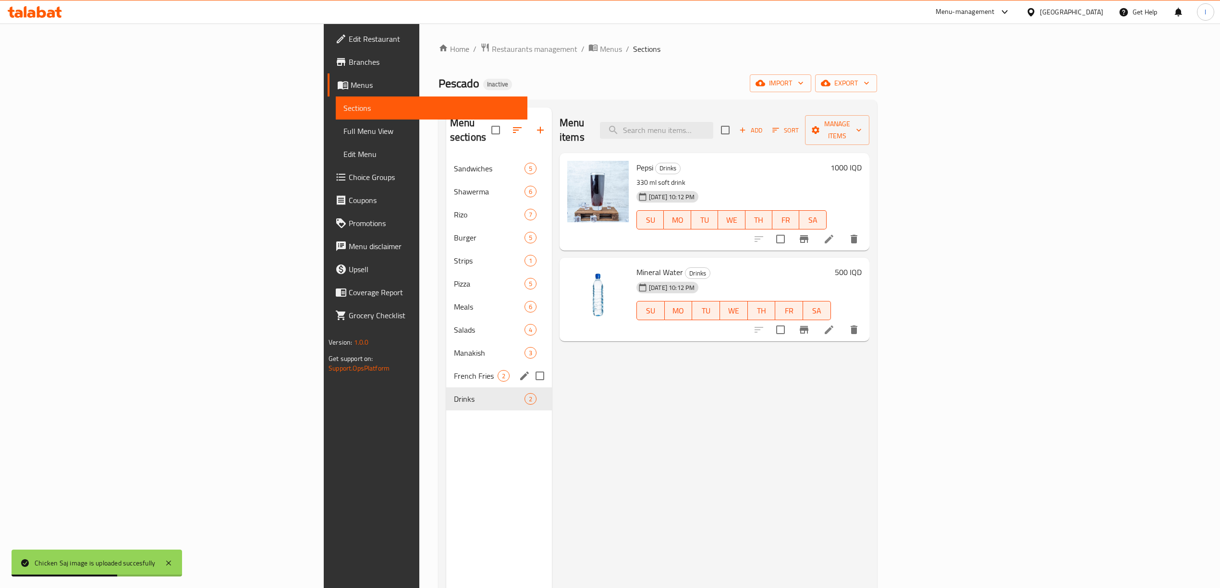
click at [446, 369] on div "French Fries 2" at bounding box center [499, 376] width 106 height 23
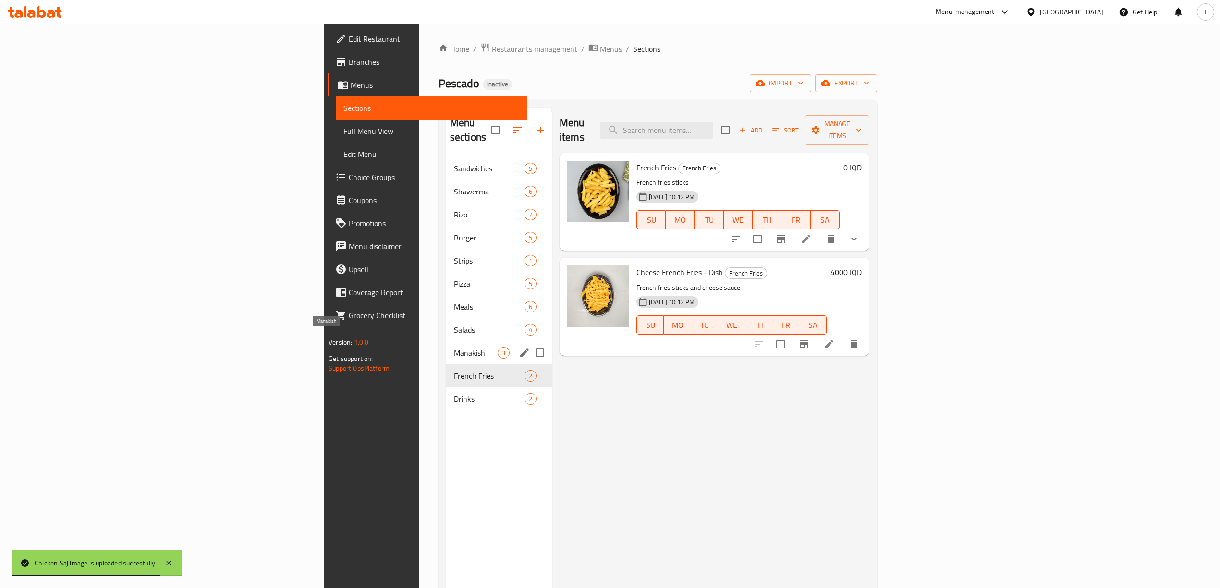
click at [454, 347] on span "Manakish" at bounding box center [476, 353] width 44 height 12
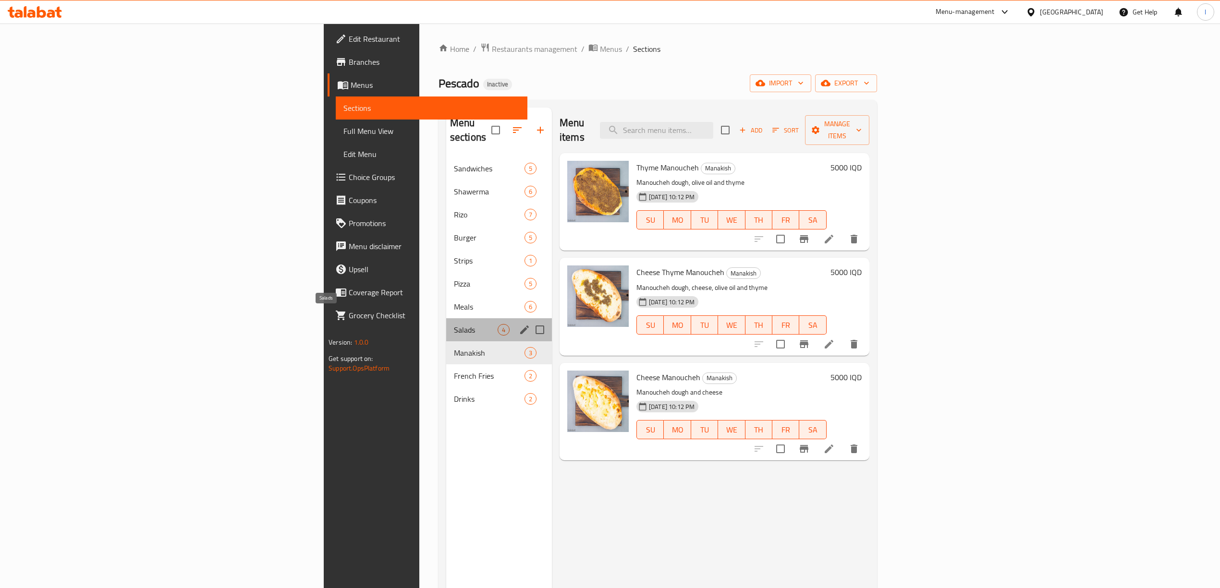
click at [454, 324] on span "Salads" at bounding box center [476, 330] width 44 height 12
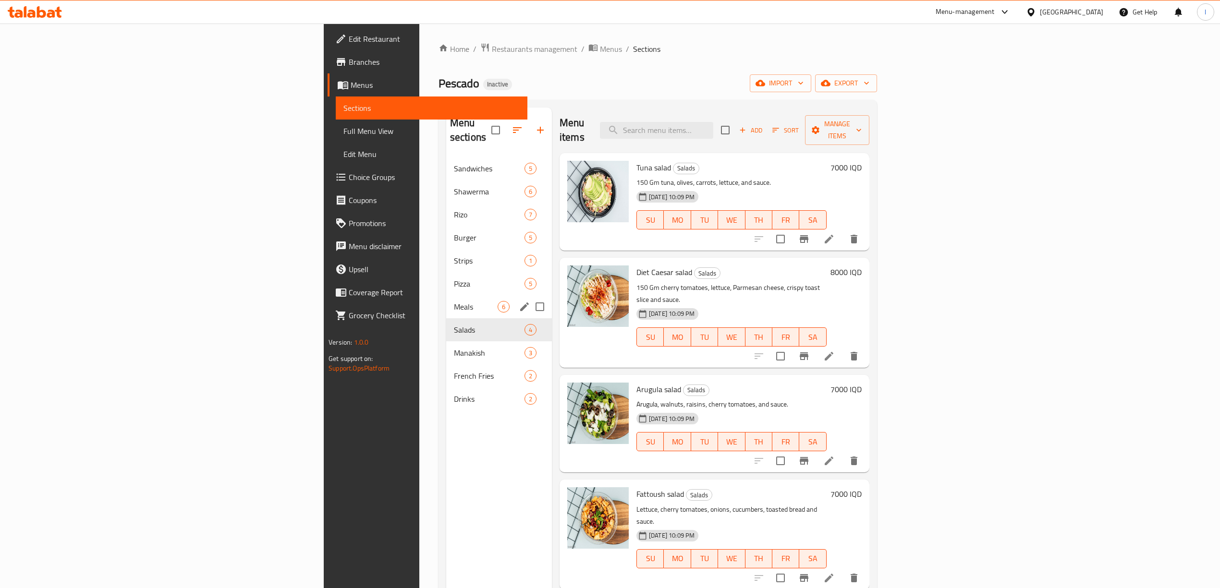
click at [454, 301] on span "Meals" at bounding box center [476, 307] width 44 height 12
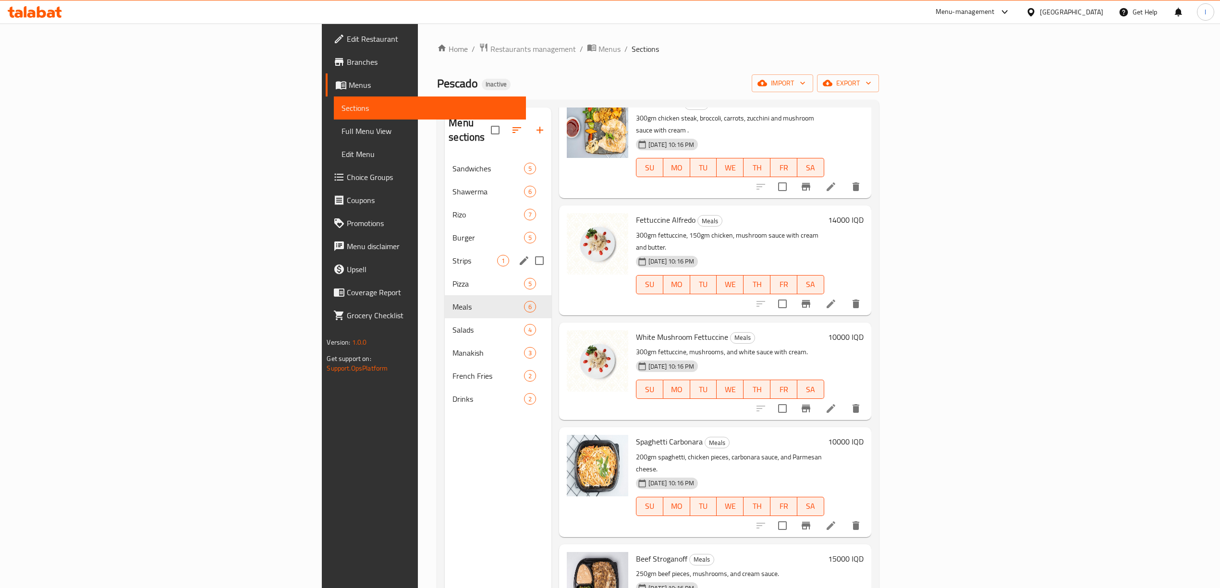
click at [445, 256] on div "Strips 1" at bounding box center [498, 260] width 107 height 23
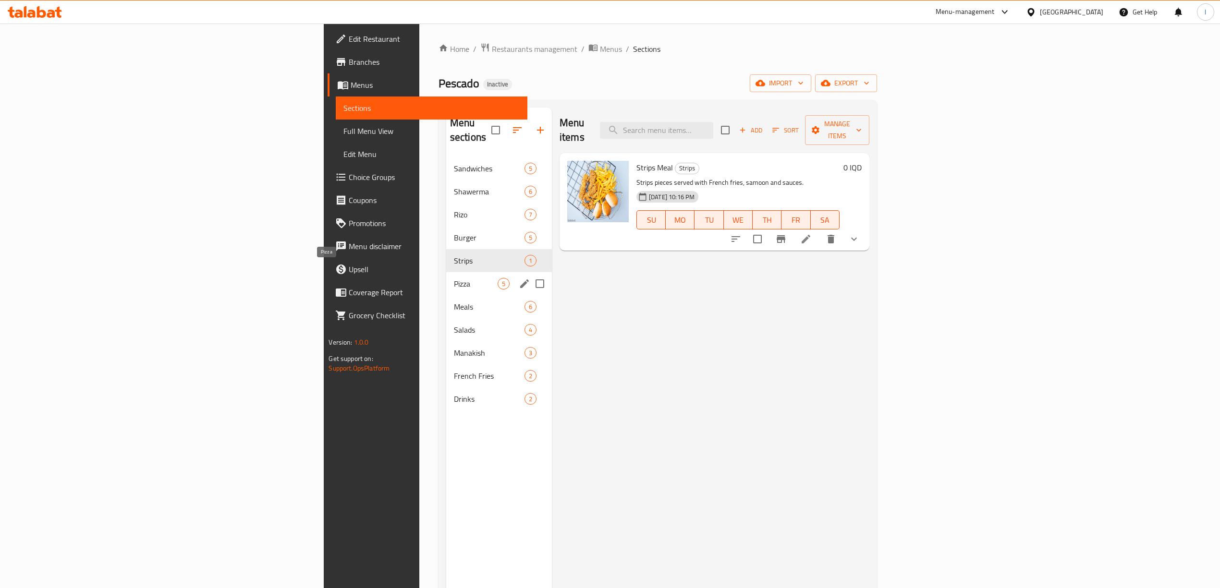
click at [454, 278] on span "Pizza" at bounding box center [476, 284] width 44 height 12
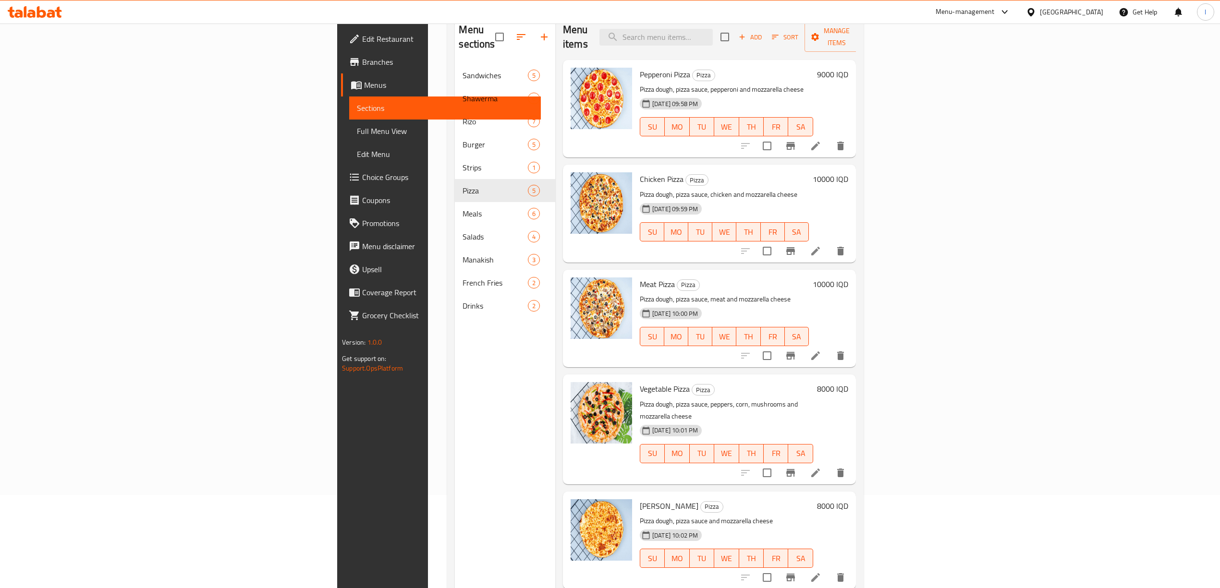
scroll to position [71, 0]
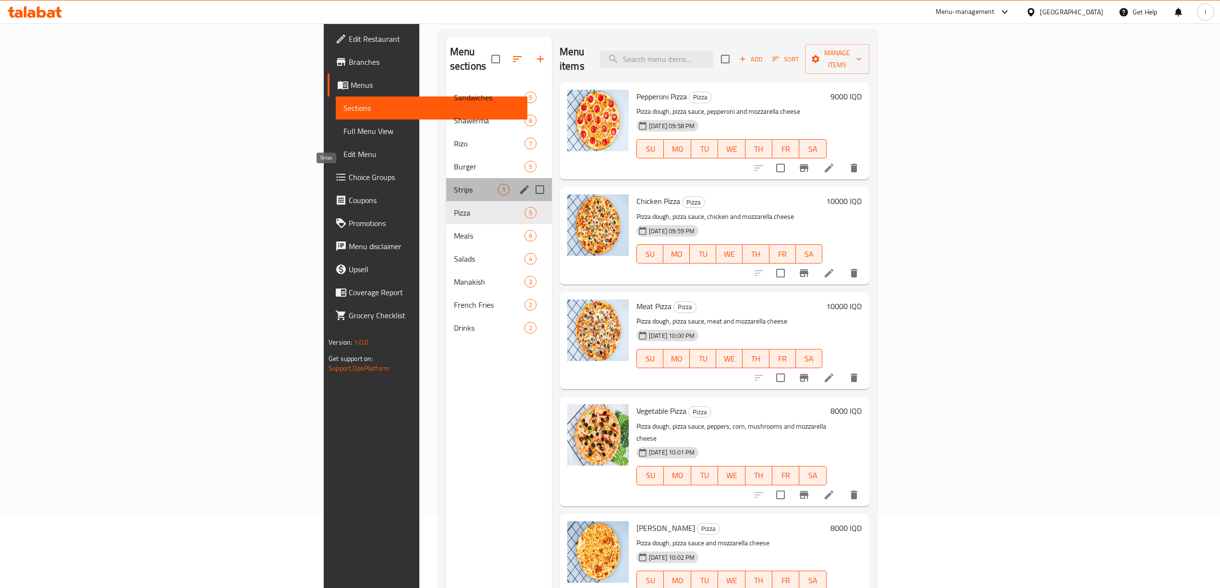
click at [454, 184] on span "Strips" at bounding box center [476, 190] width 44 height 12
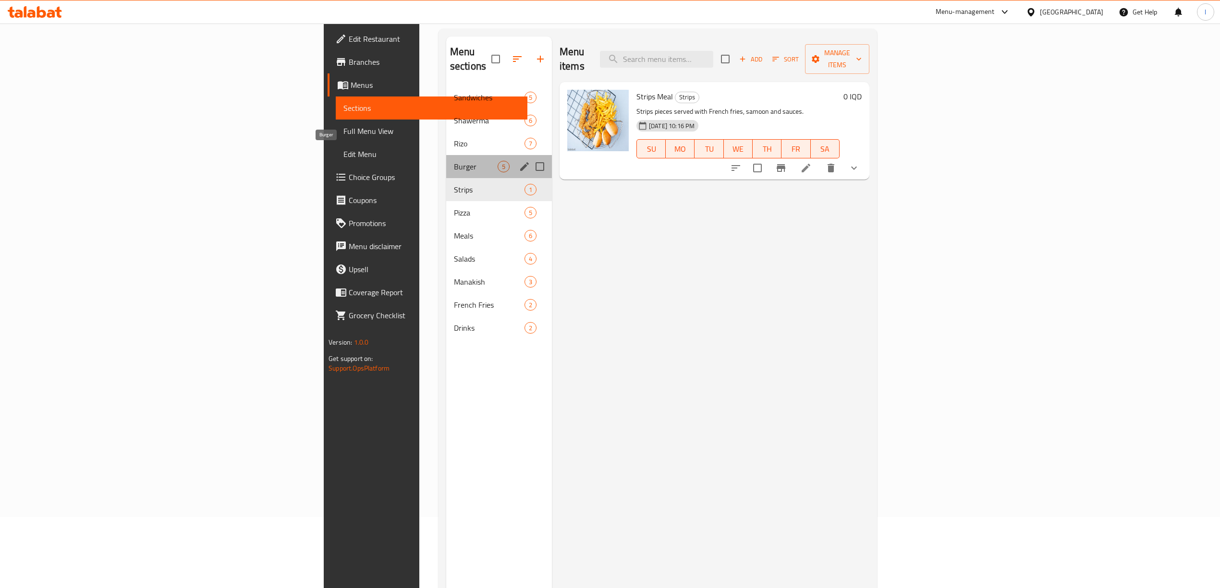
click at [454, 161] on span "Burger" at bounding box center [476, 167] width 44 height 12
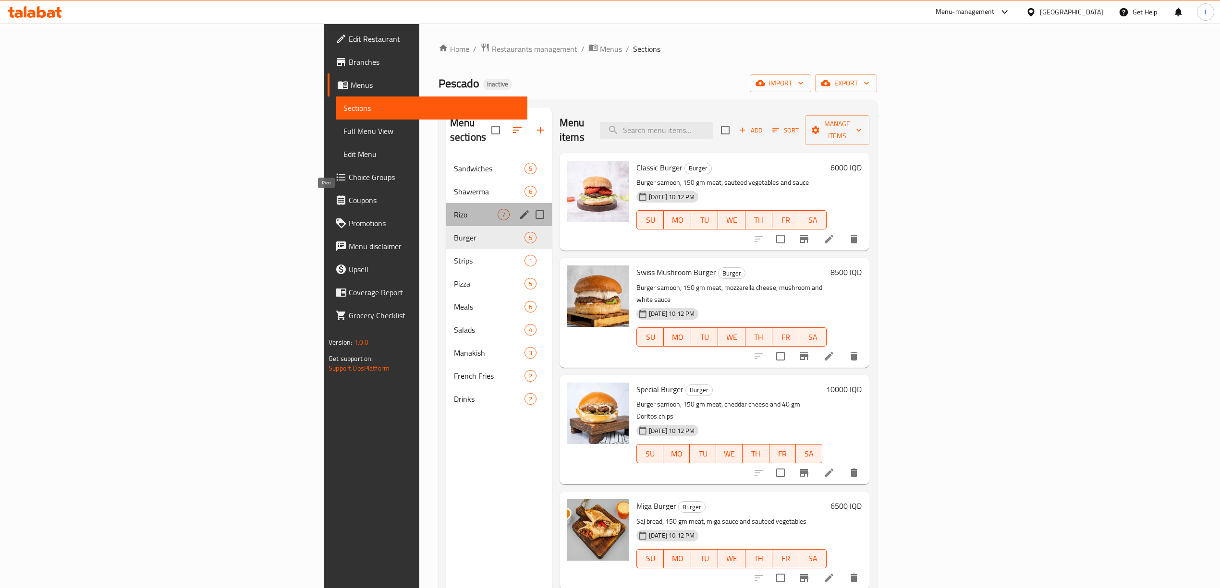
click at [454, 209] on span "Rizo" at bounding box center [476, 215] width 44 height 12
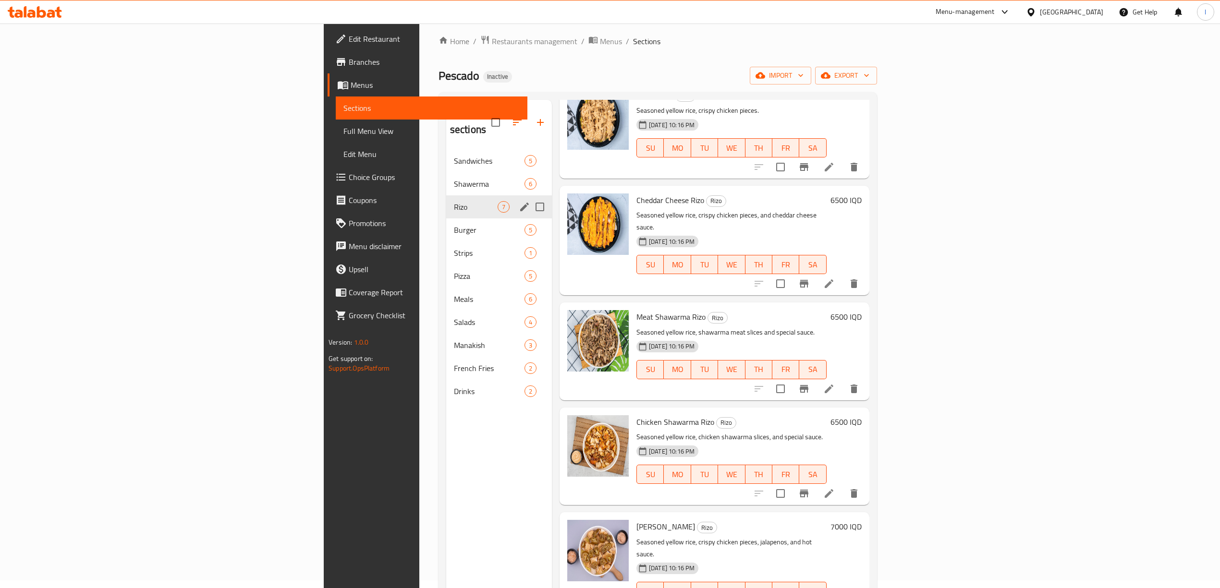
scroll to position [7, 0]
click at [454, 179] on span "Shawerma" at bounding box center [476, 185] width 44 height 12
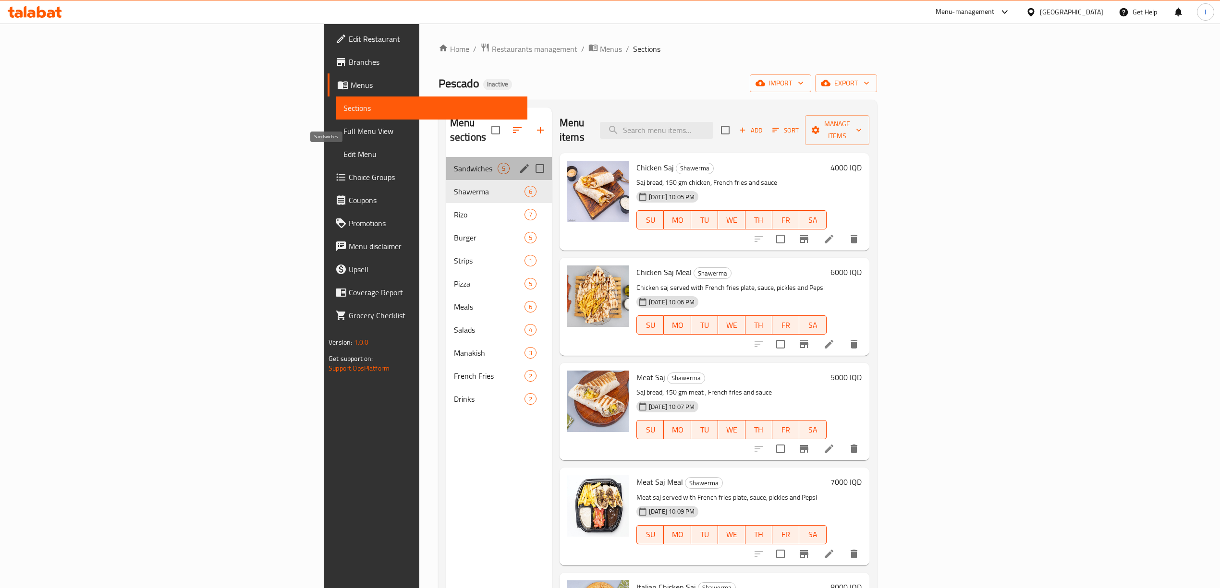
click at [454, 163] on span "Sandwiches" at bounding box center [476, 169] width 44 height 12
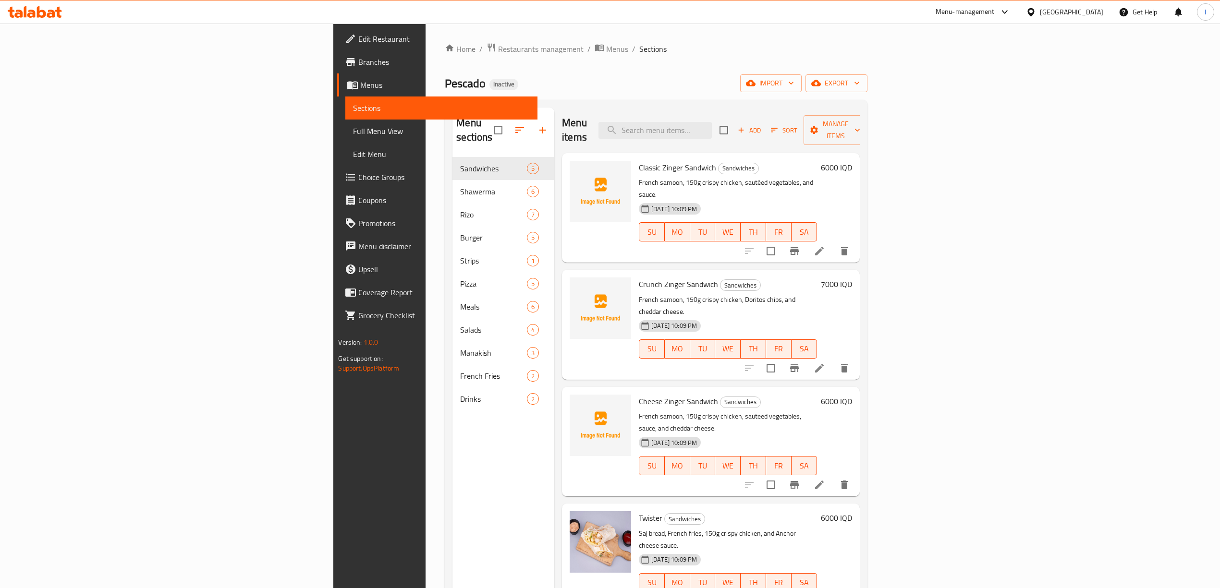
click at [353, 125] on span "Full Menu View" at bounding box center [441, 131] width 176 height 12
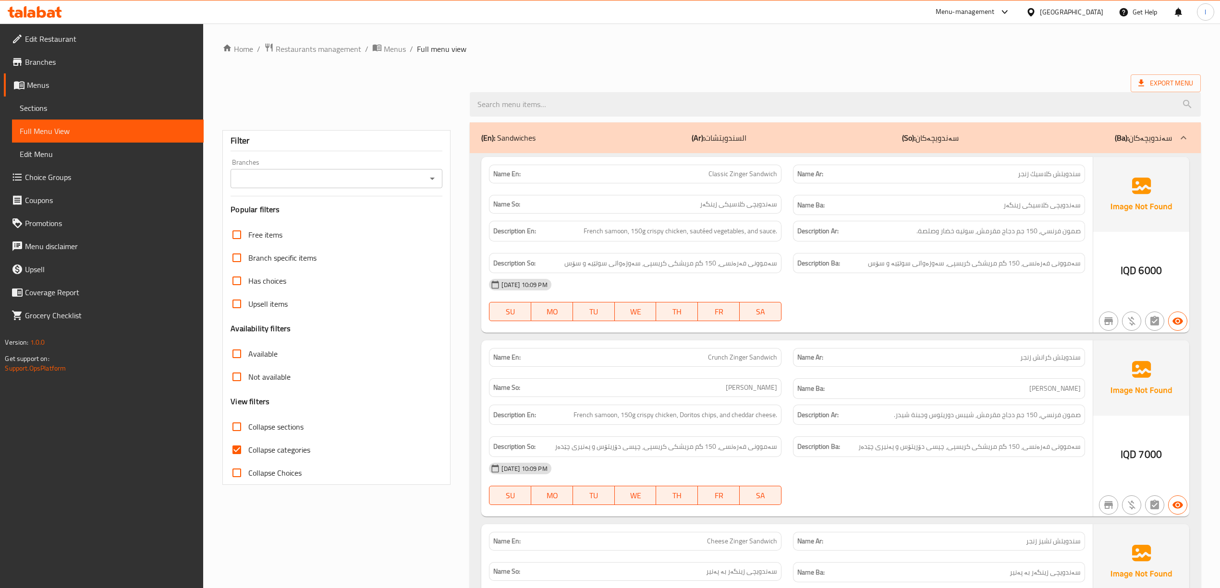
click at [303, 187] on div "Branches" at bounding box center [337, 178] width 212 height 19
click at [313, 179] on input "Branches" at bounding box center [328, 178] width 190 height 13
click at [302, 210] on li "All" at bounding box center [336, 203] width 212 height 17
click at [292, 181] on input "All" at bounding box center [328, 178] width 190 height 13
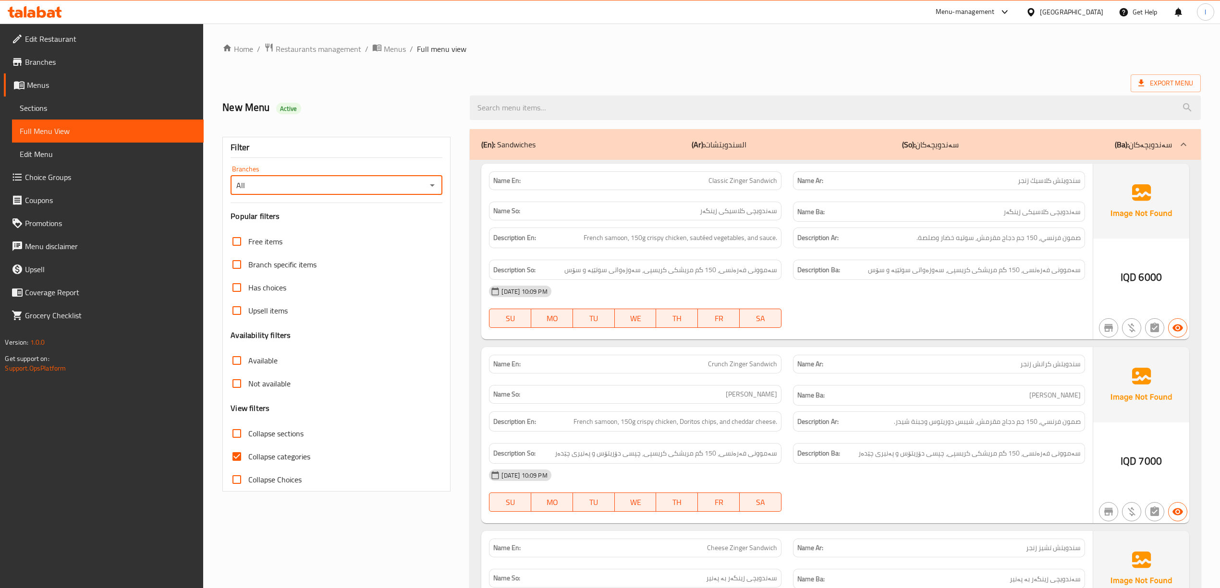
click at [432, 175] on div "Branches All Branches" at bounding box center [337, 180] width 212 height 29
click at [431, 185] on icon "Open" at bounding box center [432, 185] width 5 height 2
click at [336, 233] on li "Pescado, [PERSON_NAME]" at bounding box center [336, 227] width 212 height 17
type input "Pescado, [PERSON_NAME]"
click at [763, 180] on span "Classic Zinger Sandwich" at bounding box center [742, 181] width 69 height 10
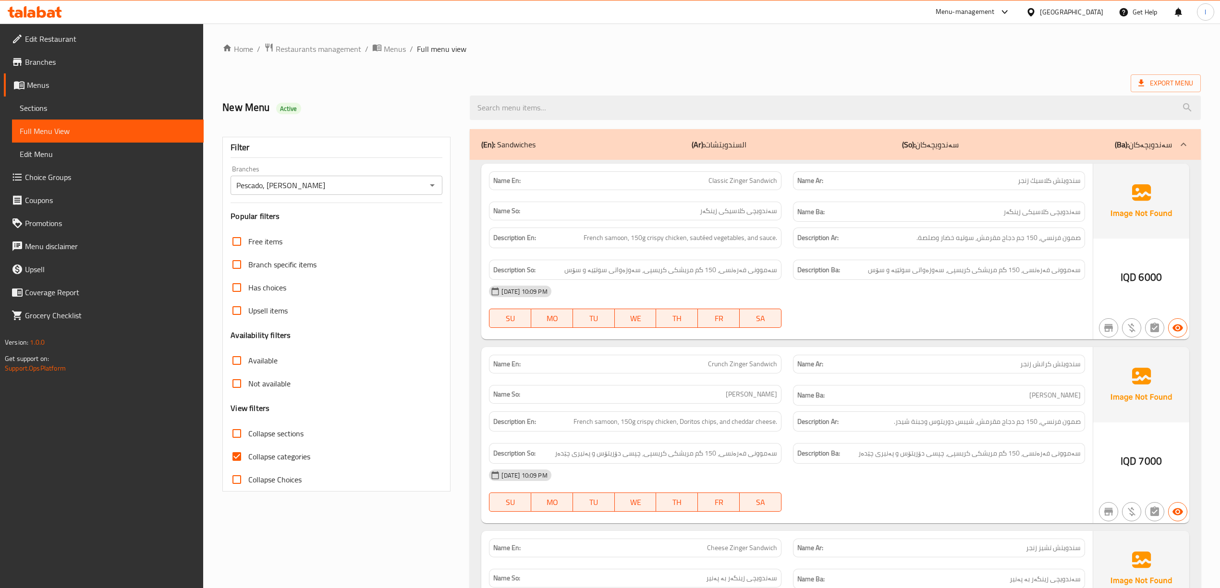
click at [763, 180] on span "Classic Zinger Sandwich" at bounding box center [742, 181] width 69 height 10
click at [759, 181] on span "Classic Zinger Sandwich" at bounding box center [742, 181] width 69 height 10
copy span "Classic Zinger Sandwich"
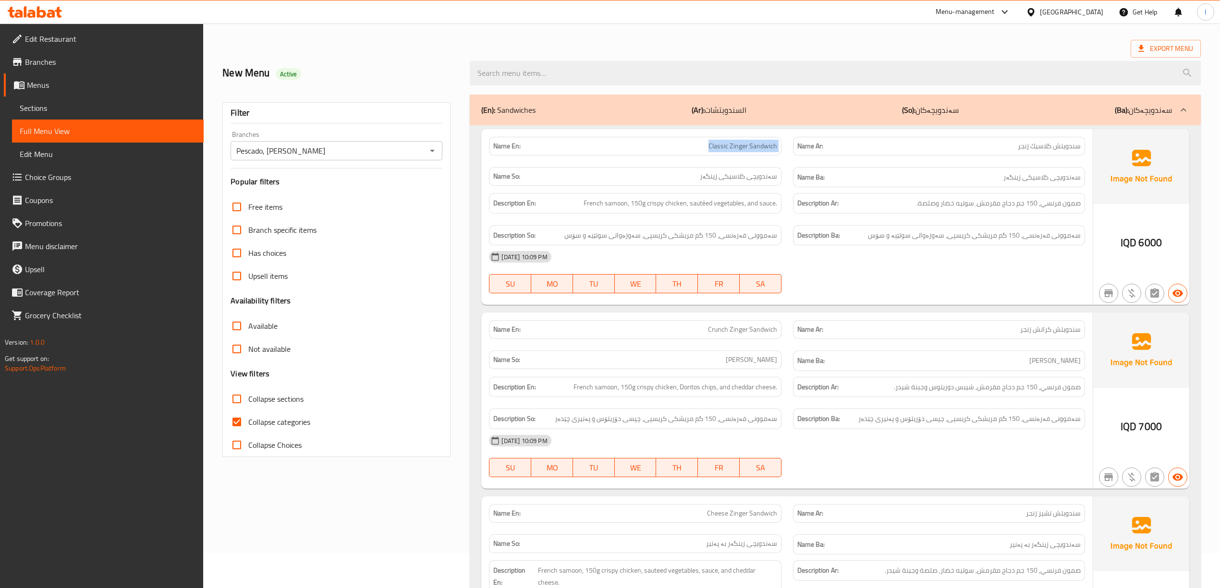
scroll to position [64, 0]
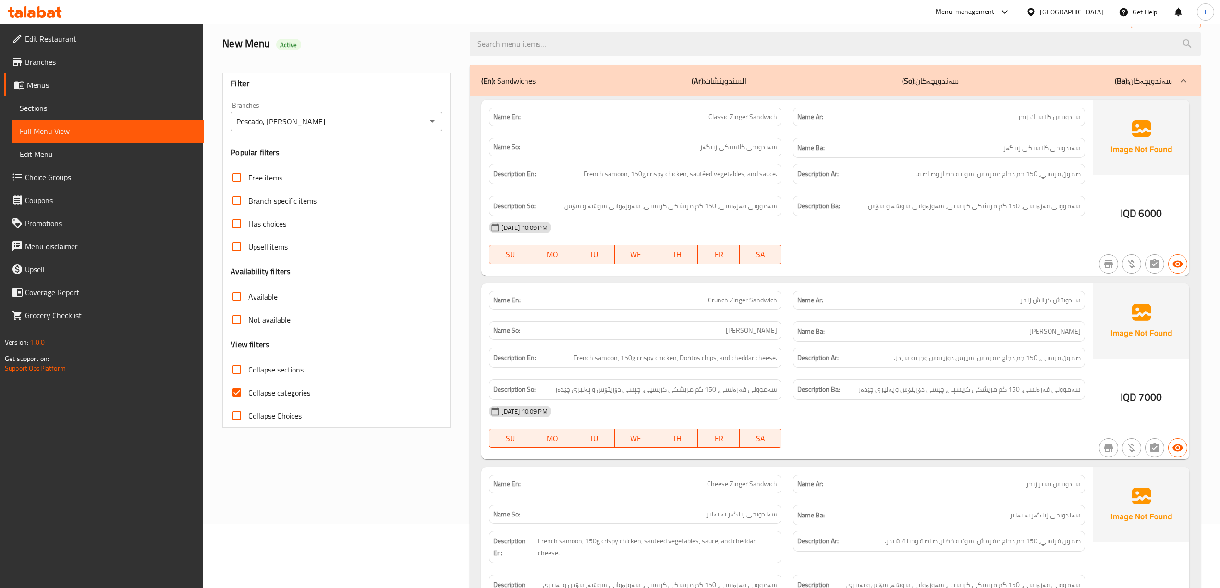
click at [712, 301] on span "Crunch Zinger Sandwich" at bounding box center [742, 300] width 69 height 10
copy span "Crunch Zinger Sandwich"
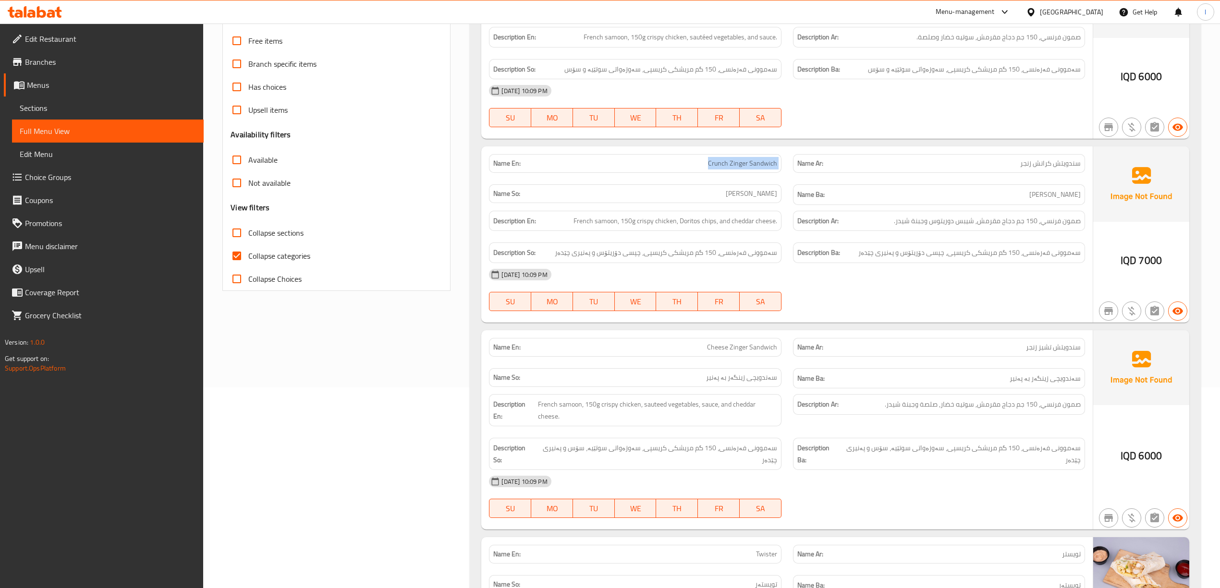
scroll to position [384, 0]
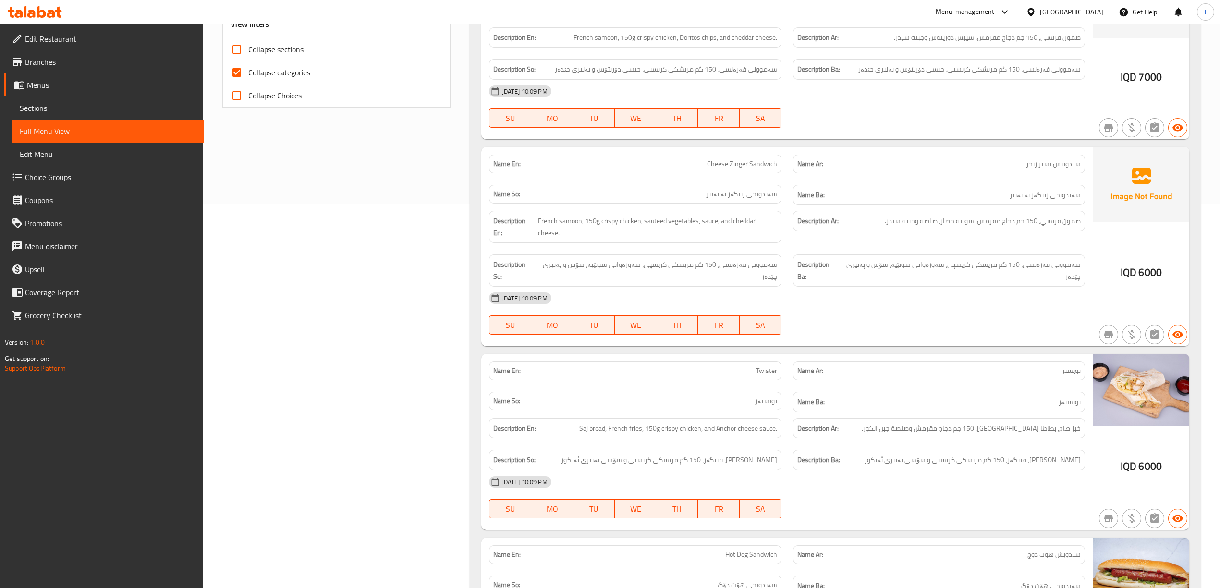
click at [734, 165] on span "Cheese Zinger Sandwich" at bounding box center [742, 164] width 70 height 10
click at [736, 167] on span "Cheese Zinger Sandwich" at bounding box center [742, 164] width 70 height 10
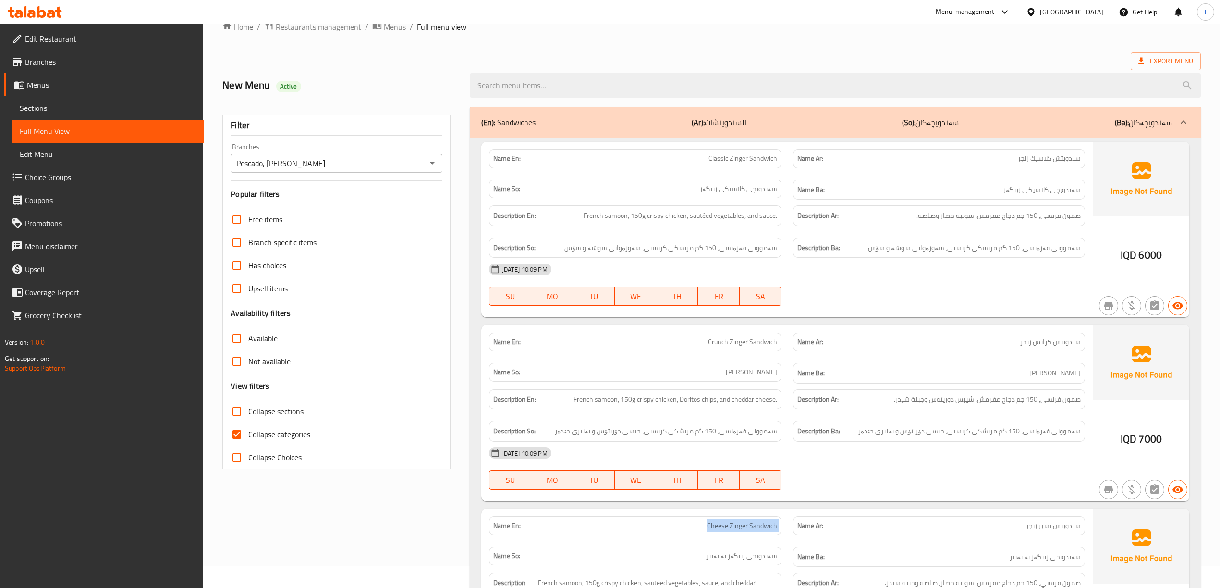
scroll to position [0, 0]
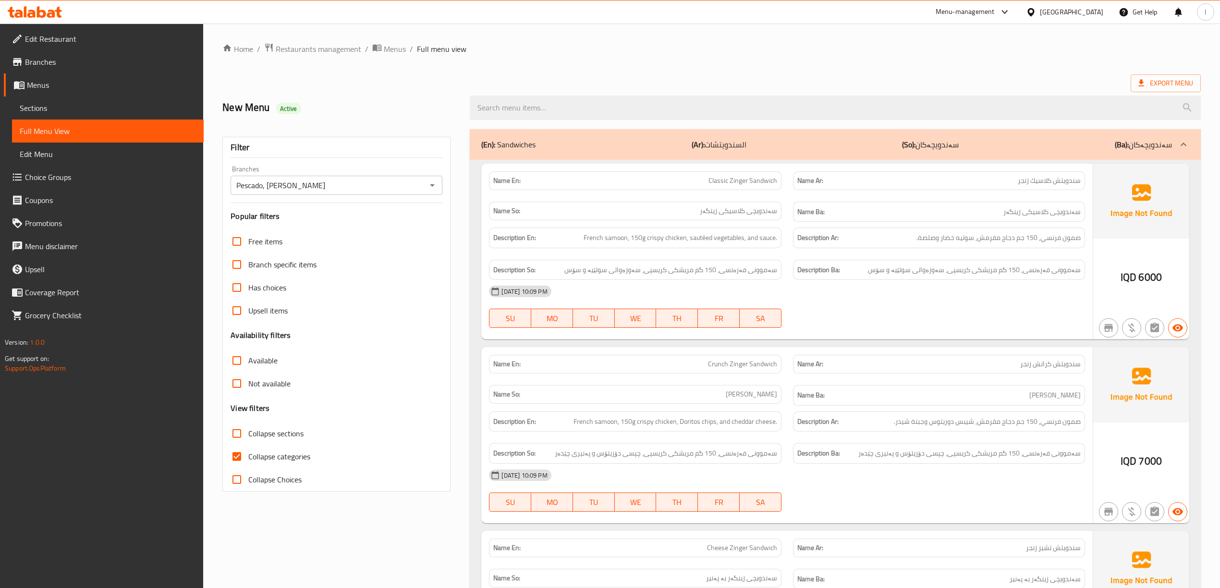
click at [310, 454] on span "Collapse categories" at bounding box center [279, 457] width 62 height 12
click at [248, 454] on input "Collapse categories" at bounding box center [236, 456] width 23 height 23
click at [310, 454] on span "Collapse categories" at bounding box center [279, 457] width 62 height 12
click at [248, 454] on input "Collapse categories" at bounding box center [236, 456] width 23 height 23
click at [310, 454] on span "Collapse categories" at bounding box center [279, 457] width 62 height 12
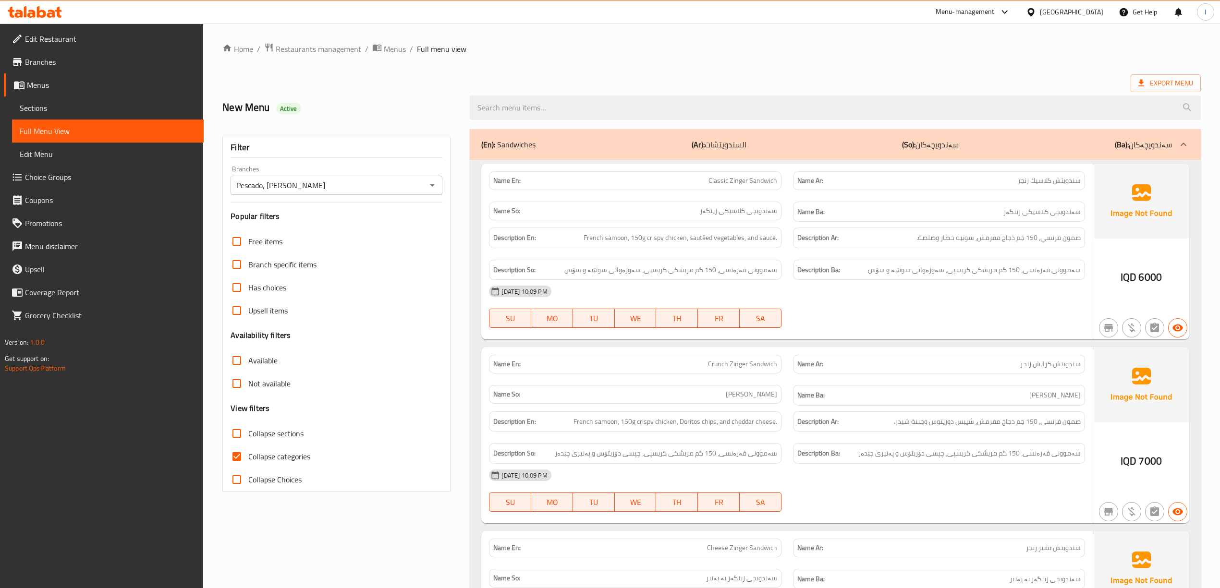
click at [248, 454] on input "Collapse categories" at bounding box center [236, 456] width 23 height 23
click at [310, 454] on span "Collapse categories" at bounding box center [279, 457] width 62 height 12
click at [248, 454] on input "Collapse categories" at bounding box center [236, 456] width 23 height 23
checkbox input "true"
